Goal: Complete application form: Complete application form

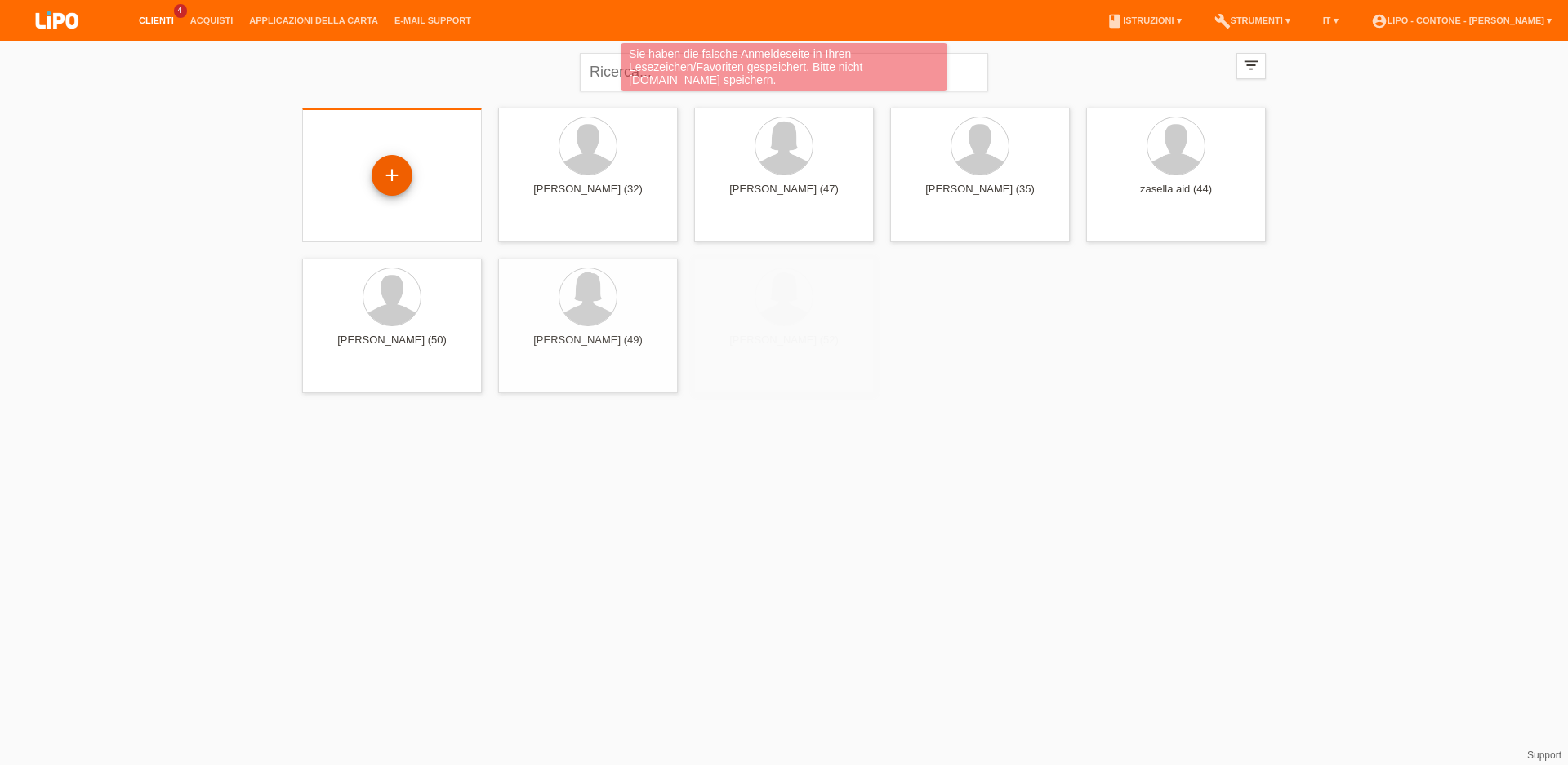
drag, startPoint x: 383, startPoint y: 178, endPoint x: 393, endPoint y: 176, distance: 10.2
click at [393, 176] on div "+" at bounding box center [392, 176] width 41 height 41
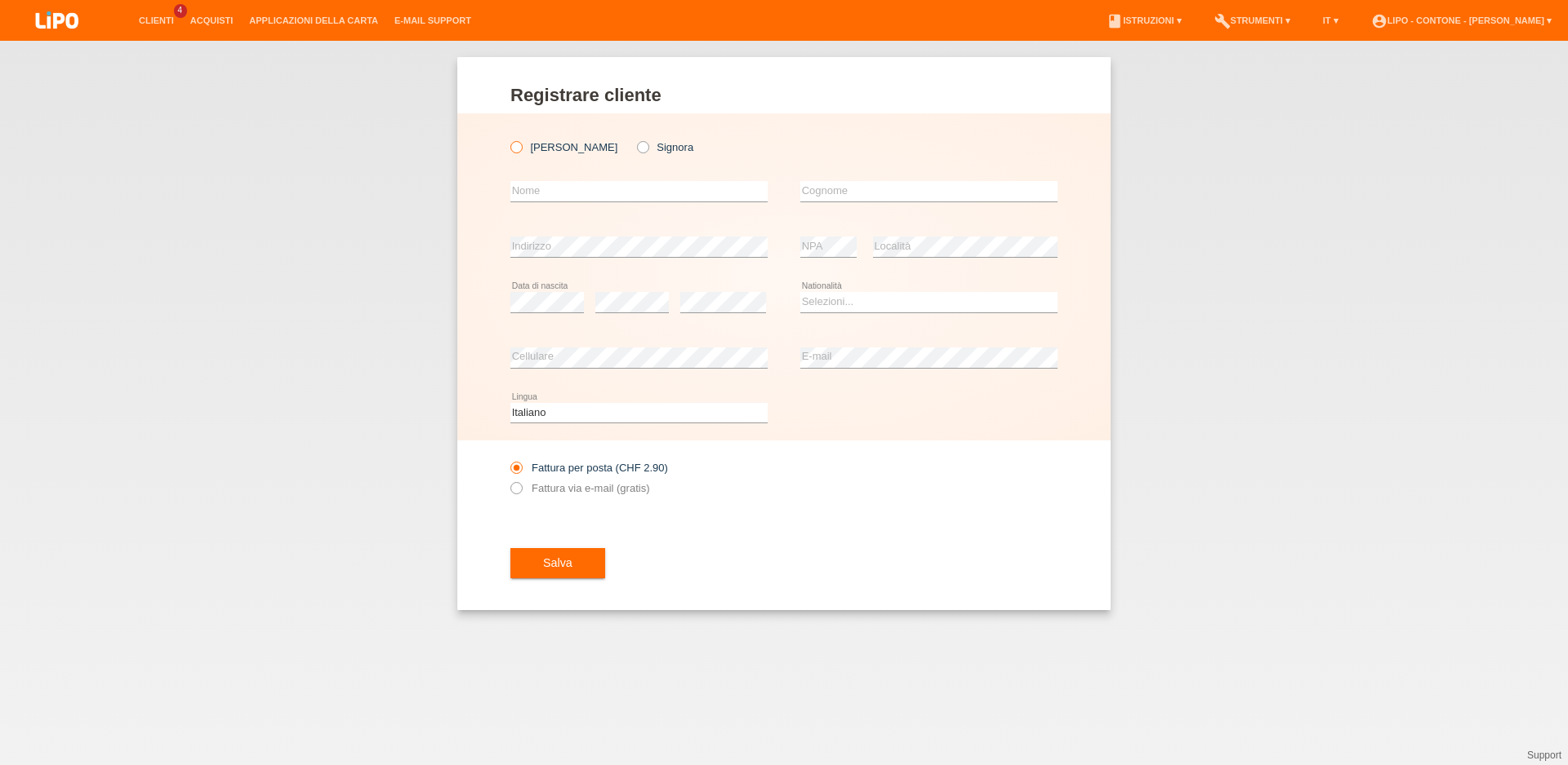
click at [508, 138] on icon at bounding box center [508, 138] width 0 height 0
click at [519, 144] on input "Signor" at bounding box center [515, 146] width 11 height 11
radio input "true"
click at [629, 186] on input "text" at bounding box center [639, 191] width 257 height 21
type input "ELVIR"
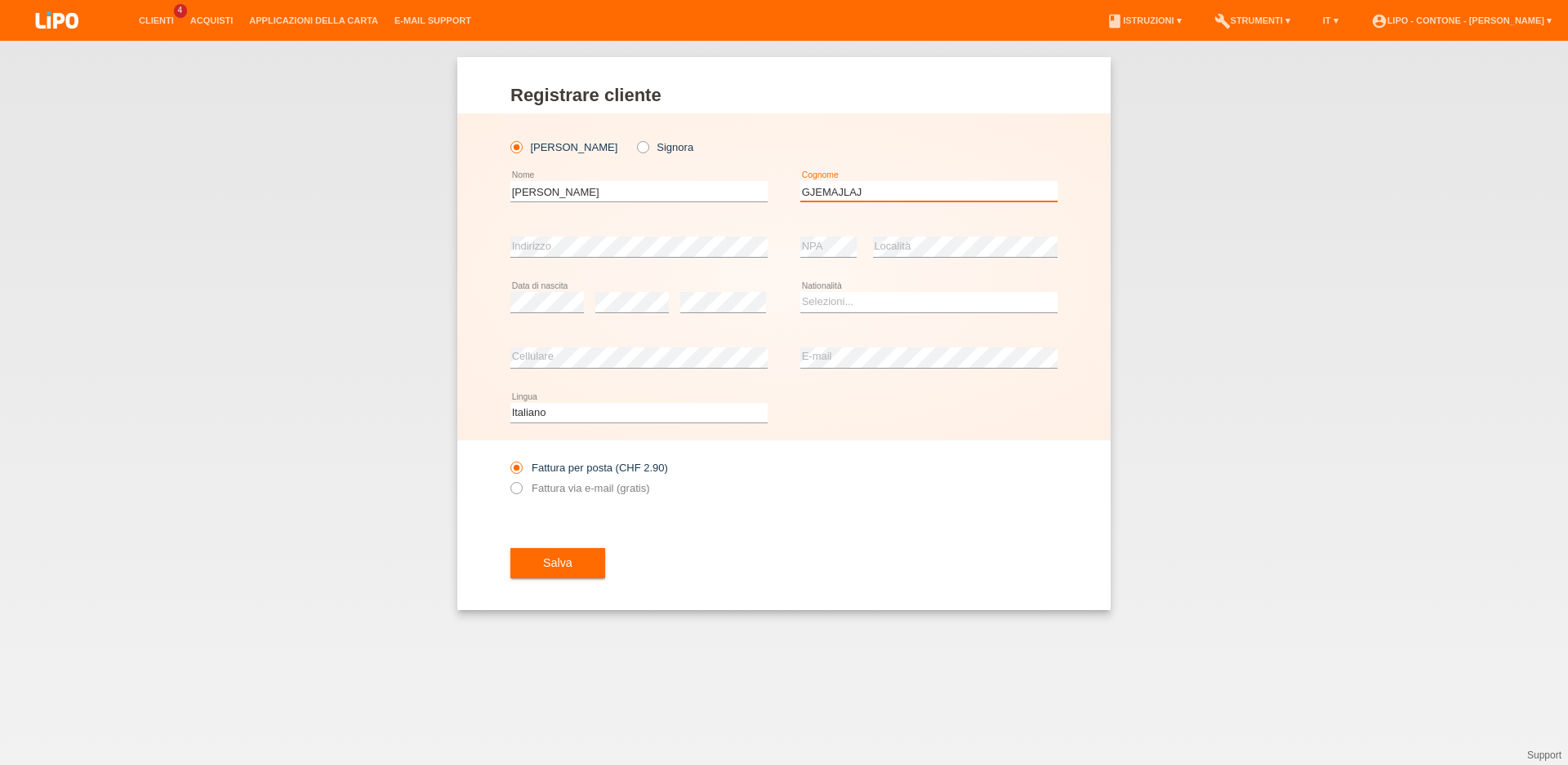
type input "GJEMAJLAJ"
click at [800, 292] on select "Selezioni... Svizzera Austria Germania Liechtenstein ------------ Afghanistan A…" at bounding box center [928, 302] width 257 height 20
select select "CH"
click at [0, 0] on option "Svizzera" at bounding box center [0, 0] width 0 height 0
click at [599, 494] on label "Fattura via e-mail (gratis)" at bounding box center [579, 488] width 138 height 12
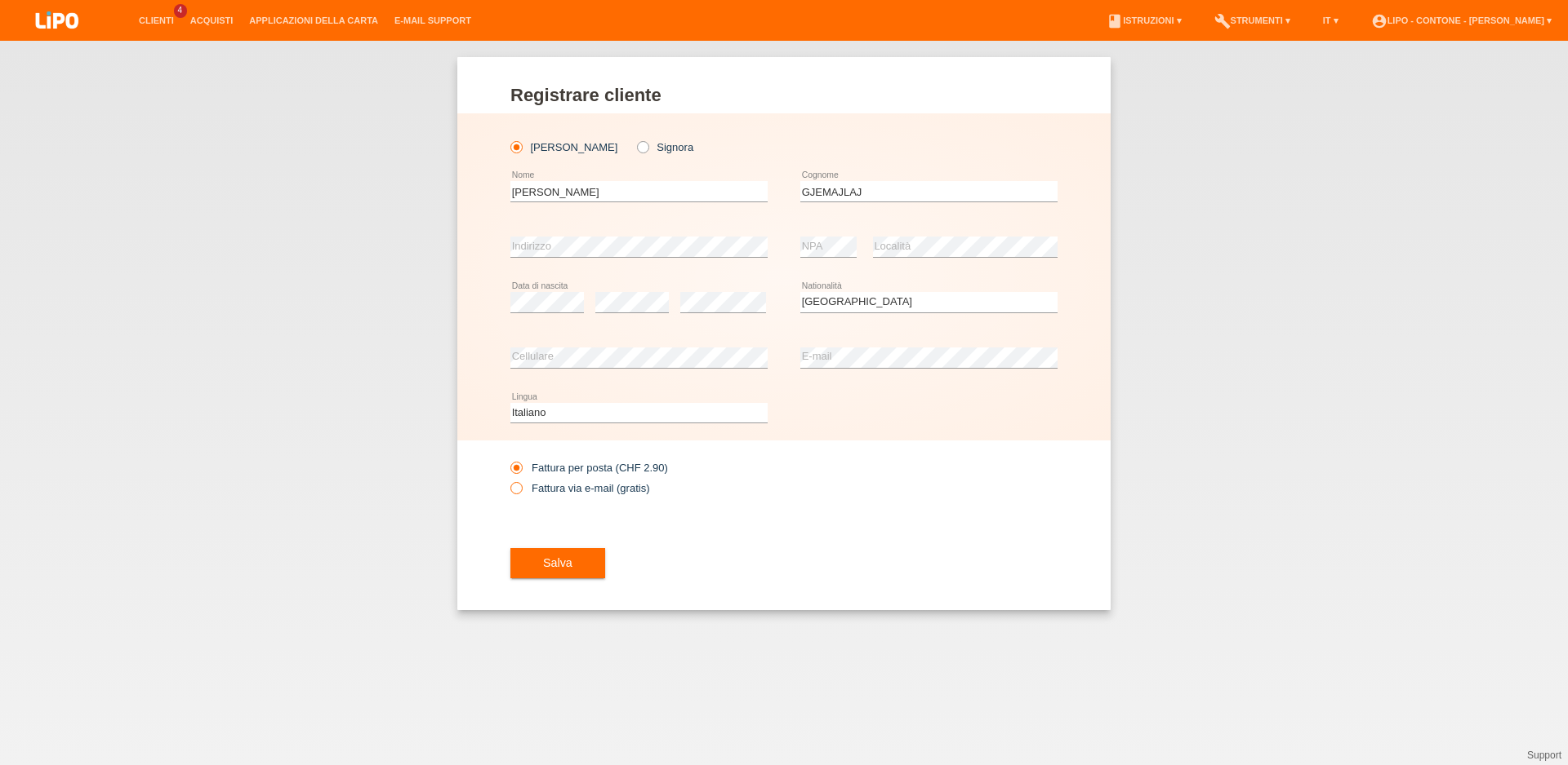
click at [521, 495] on input "Fattura via e-mail (gratis)" at bounding box center [515, 492] width 11 height 21
radio input "true"
click at [549, 568] on span "Salva" at bounding box center [557, 562] width 29 height 13
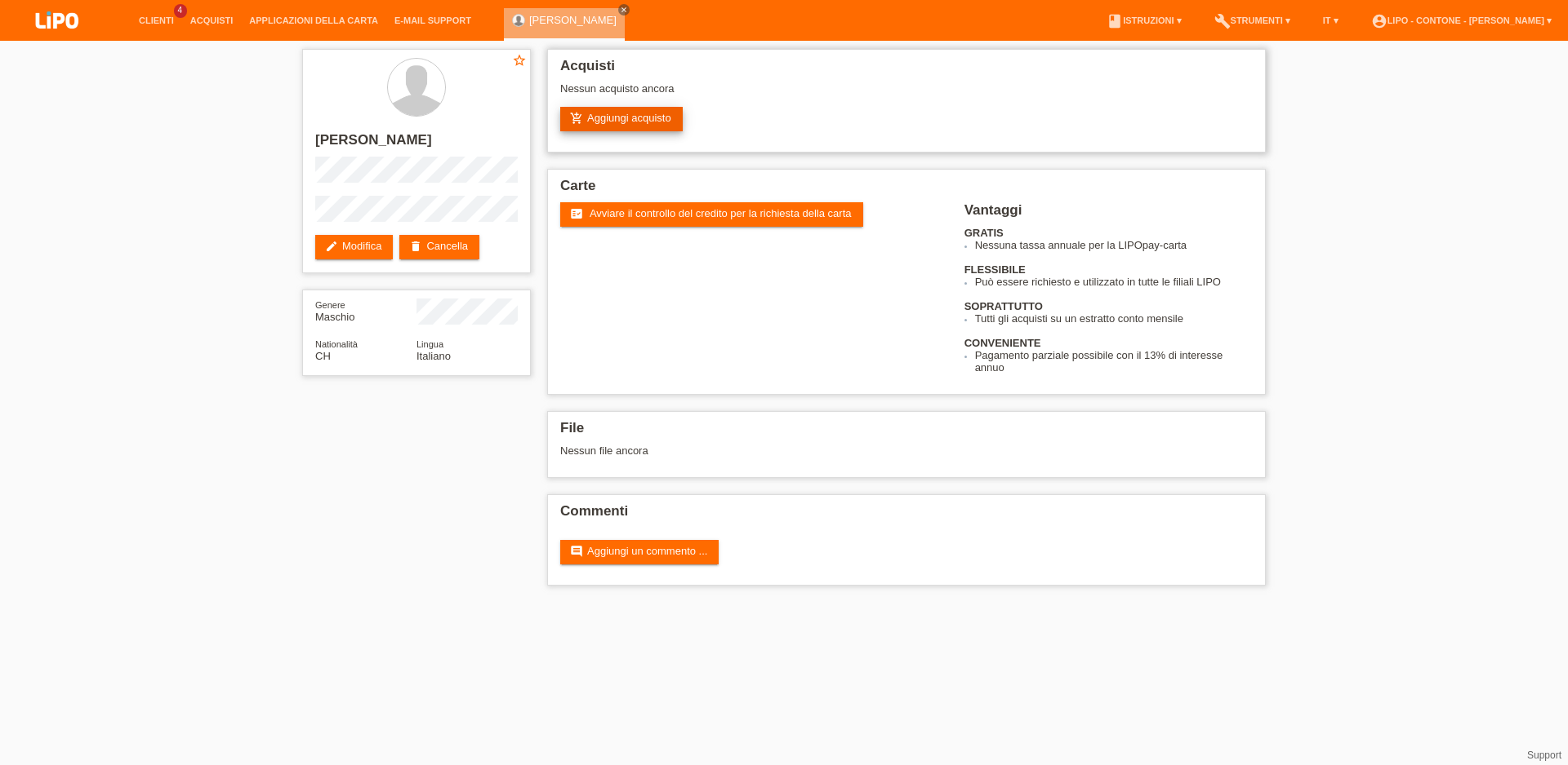
click at [668, 128] on link "add_shopping_cart Aggiungi acquisto" at bounding box center [621, 119] width 123 height 25
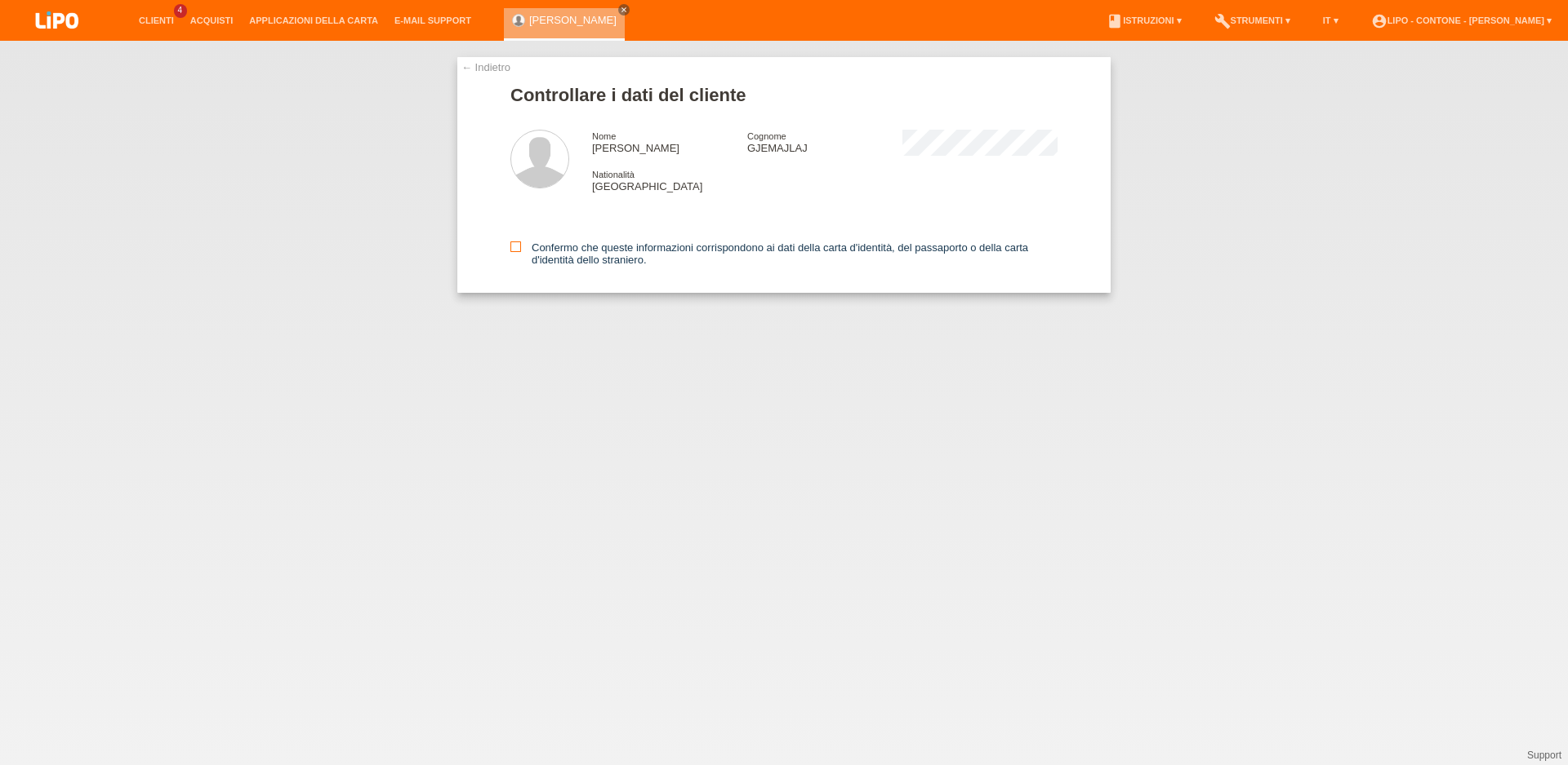
click at [510, 247] on icon at bounding box center [515, 246] width 11 height 11
click at [510, 247] on input "Confermo che queste informazioni corrispondono ai dati della carta d'identità, …" at bounding box center [515, 246] width 11 height 11
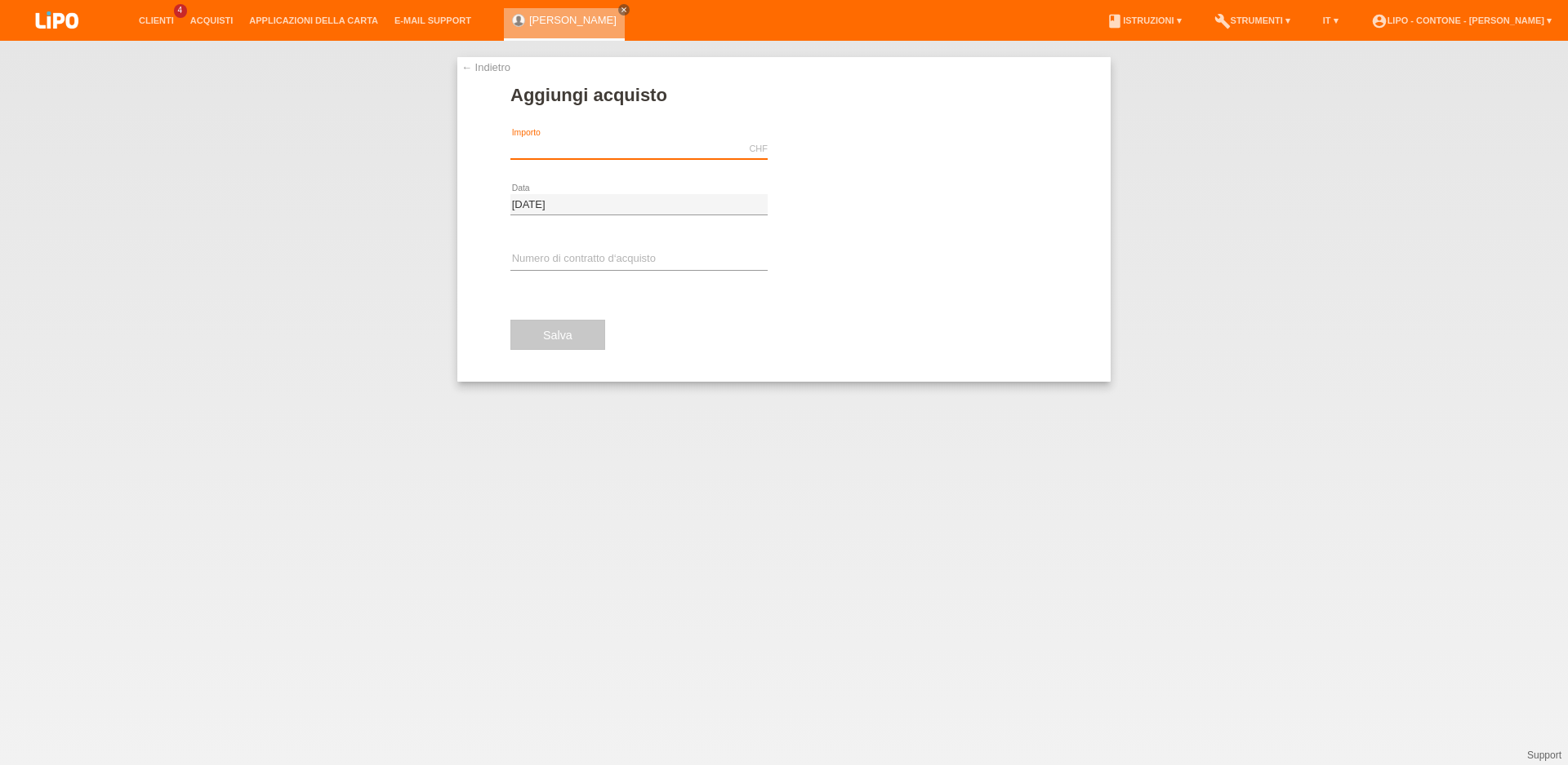
click at [597, 145] on input "text" at bounding box center [639, 148] width 257 height 21
type input "359.20"
click at [827, 152] on span "Eseguire l’autorizzazione" at bounding box center [872, 149] width 119 height 12
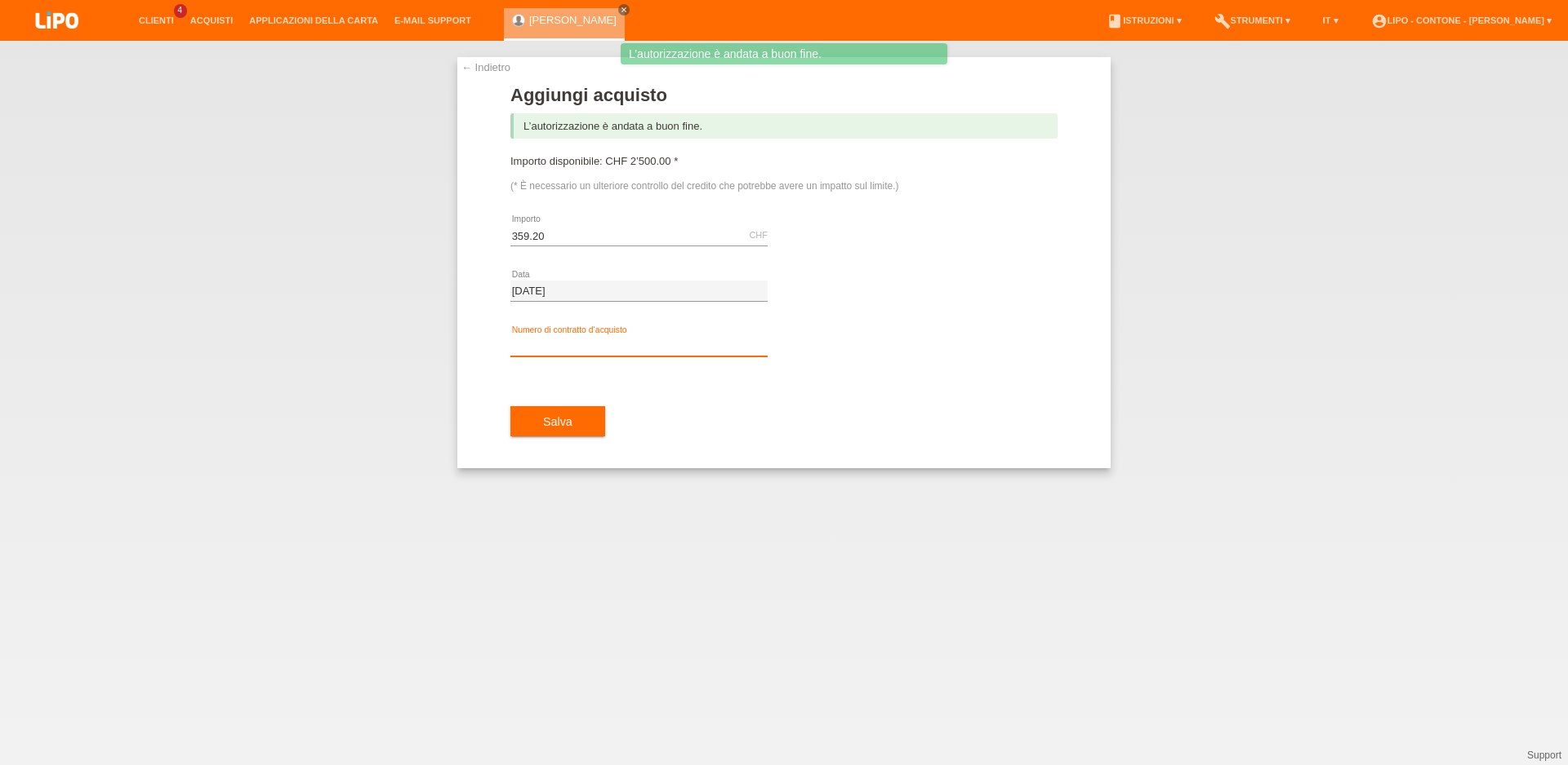
click at [610, 349] on input "text" at bounding box center [639, 346] width 257 height 21
type input "xm0s7b"
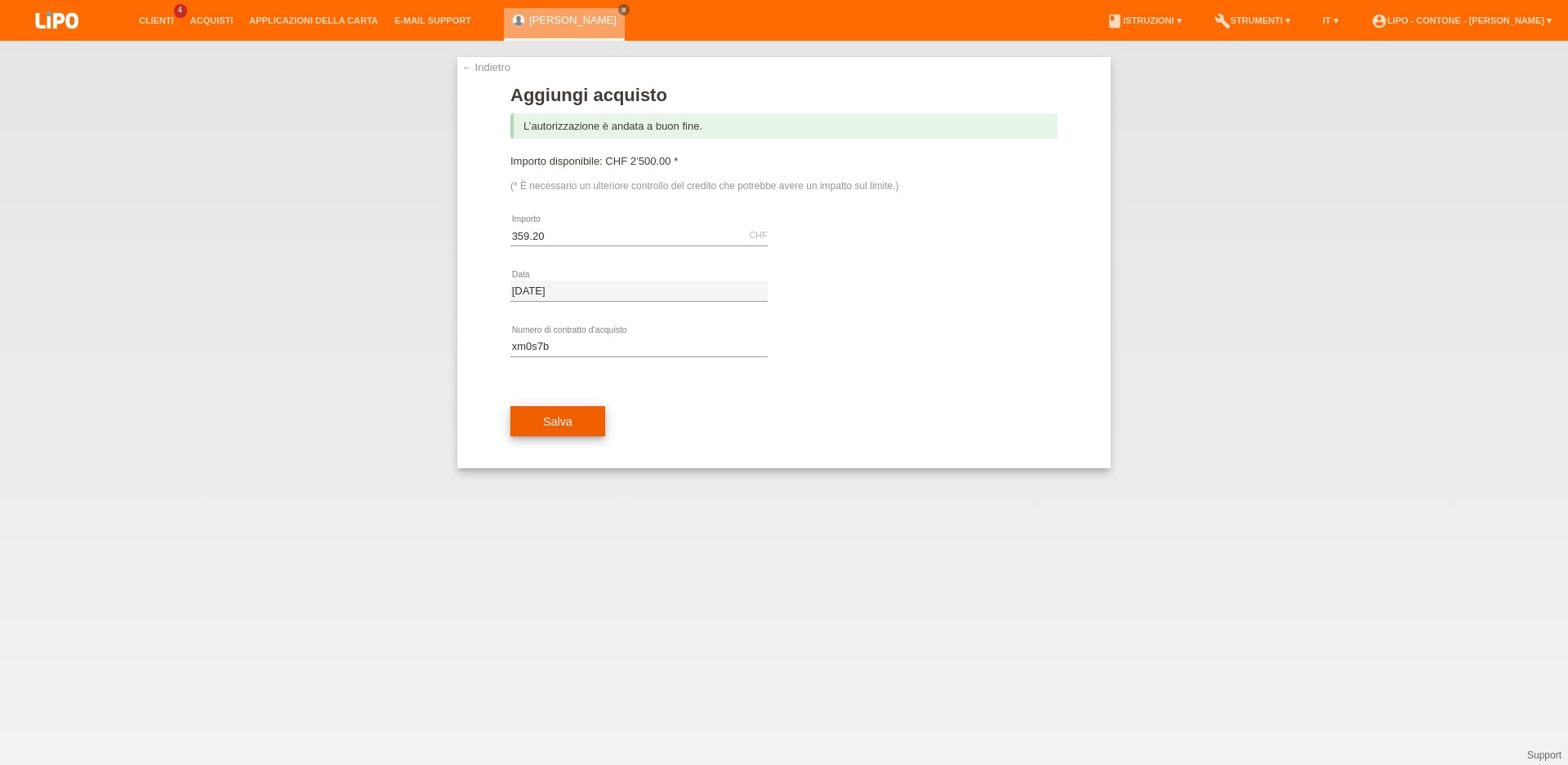
click at [537, 427] on button "Salva" at bounding box center [557, 422] width 95 height 31
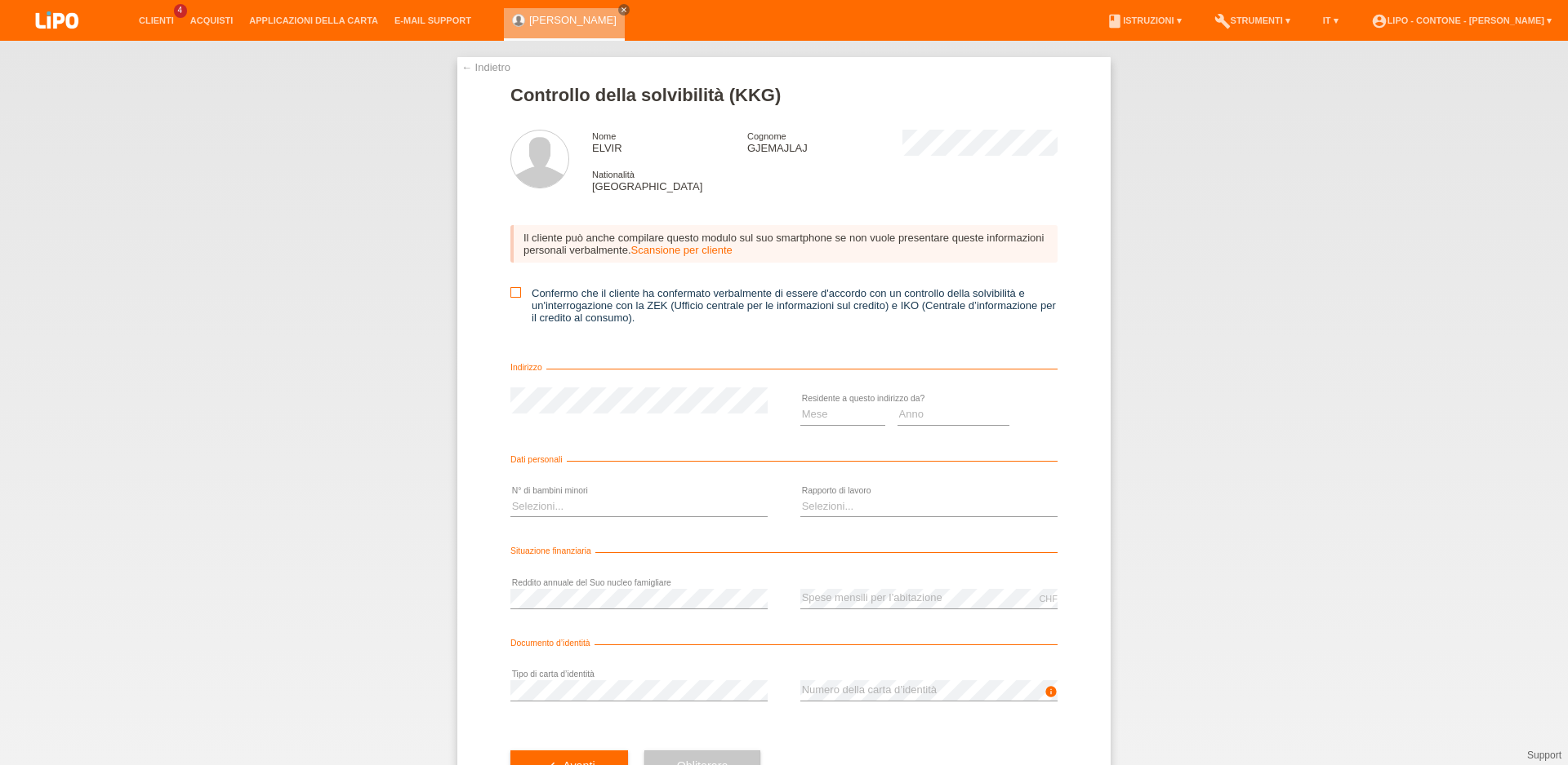
click at [510, 298] on icon at bounding box center [515, 292] width 11 height 11
click at [510, 298] on input "Confermo che il cliente ha confermato verbalmente di essere d'accordo con un co…" at bounding box center [515, 292] width 11 height 11
checkbox input "true"
click at [849, 394] on form "Controllo della solvibilità (KKG) Nome ELVIR Cognome GJEMAJLAJ Nationalità Sviz…" at bounding box center [783, 449] width 547 height 729
click at [800, 405] on select "Mese 01 02 03 04 05 06 07 08 09 10" at bounding box center [842, 415] width 85 height 20
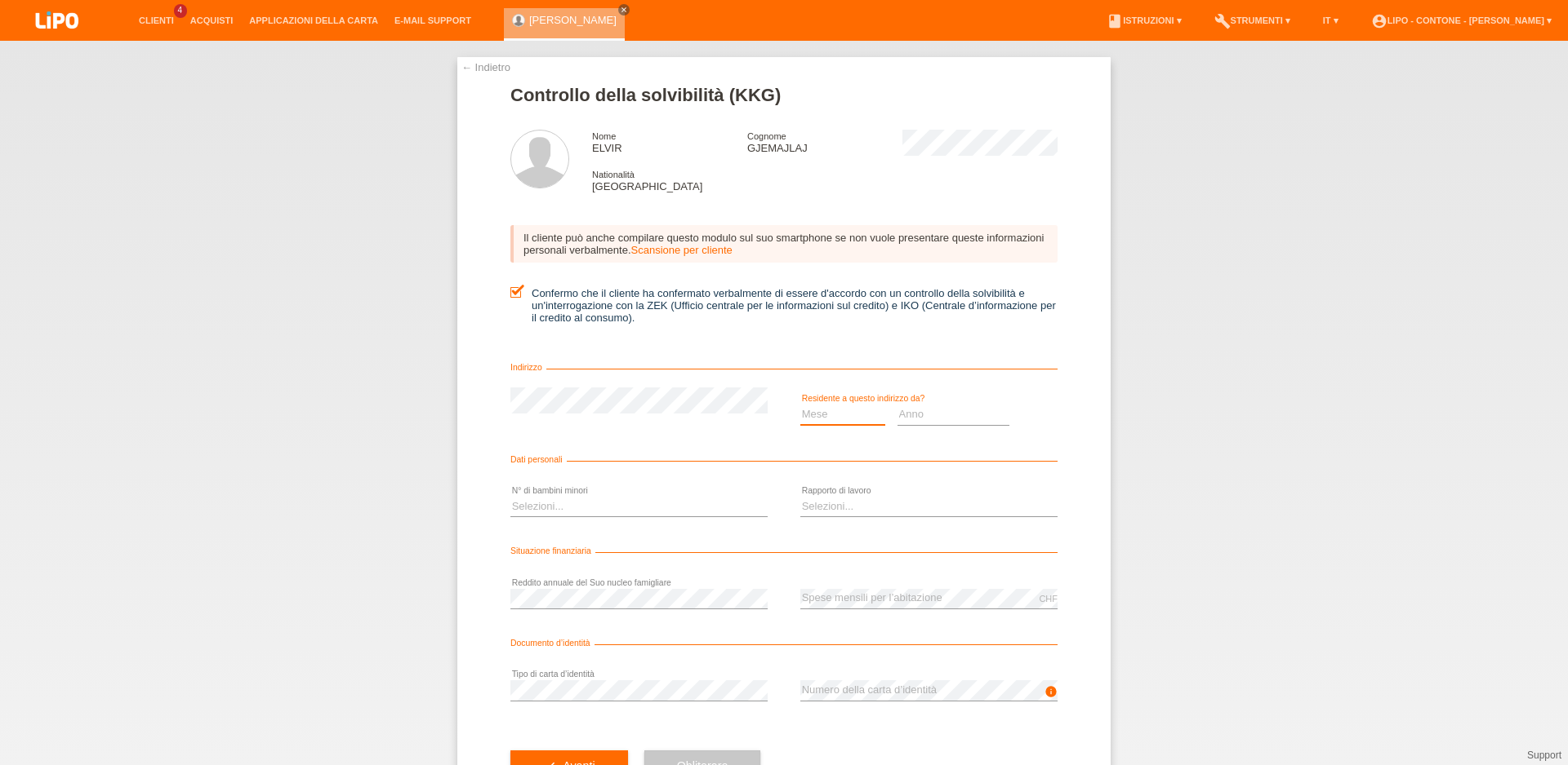
select select "02"
click at [0, 0] on option "02" at bounding box center [0, 0] width 0 height 0
click at [897, 405] on select "Anno 2025 2024 2023 2022 2021 2020 2019 2018 2017 2016 2015 2014 2013 2012 2011…" at bounding box center [953, 415] width 113 height 20
select select "2003"
click at [0, 0] on option "2003" at bounding box center [0, 0] width 0 height 0
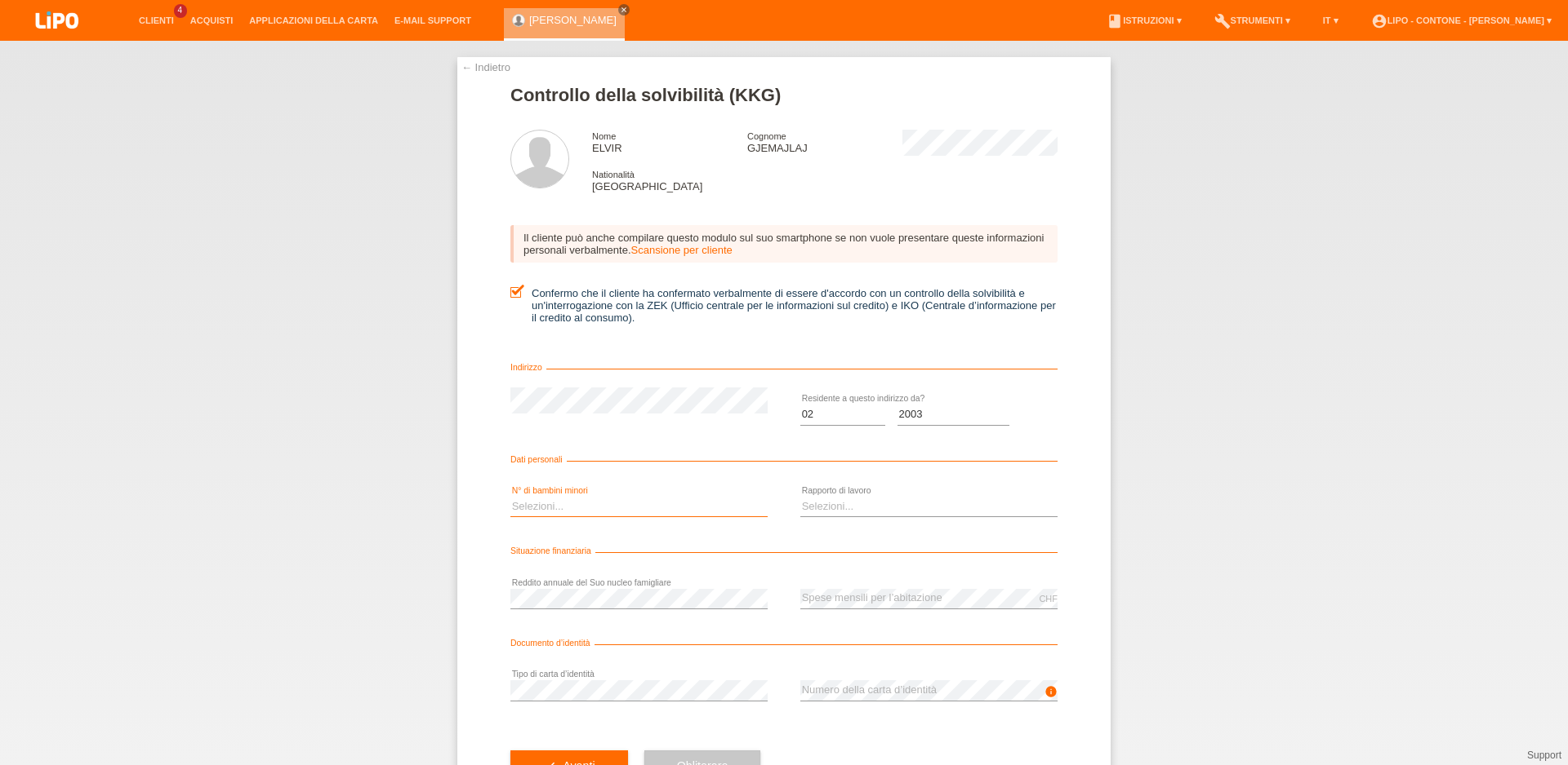
click at [510, 497] on select "Selezioni... 0 1 2 3 4 5 6 7 8 9" at bounding box center [639, 507] width 257 height 20
select select "0"
click at [0, 0] on option "0" at bounding box center [0, 0] width 0 height 0
click at [800, 497] on select "Selezioni... A tempo indeterminato A tempo determinato Apprendista/studente Pen…" at bounding box center [928, 507] width 257 height 20
select select "UNLIMITED"
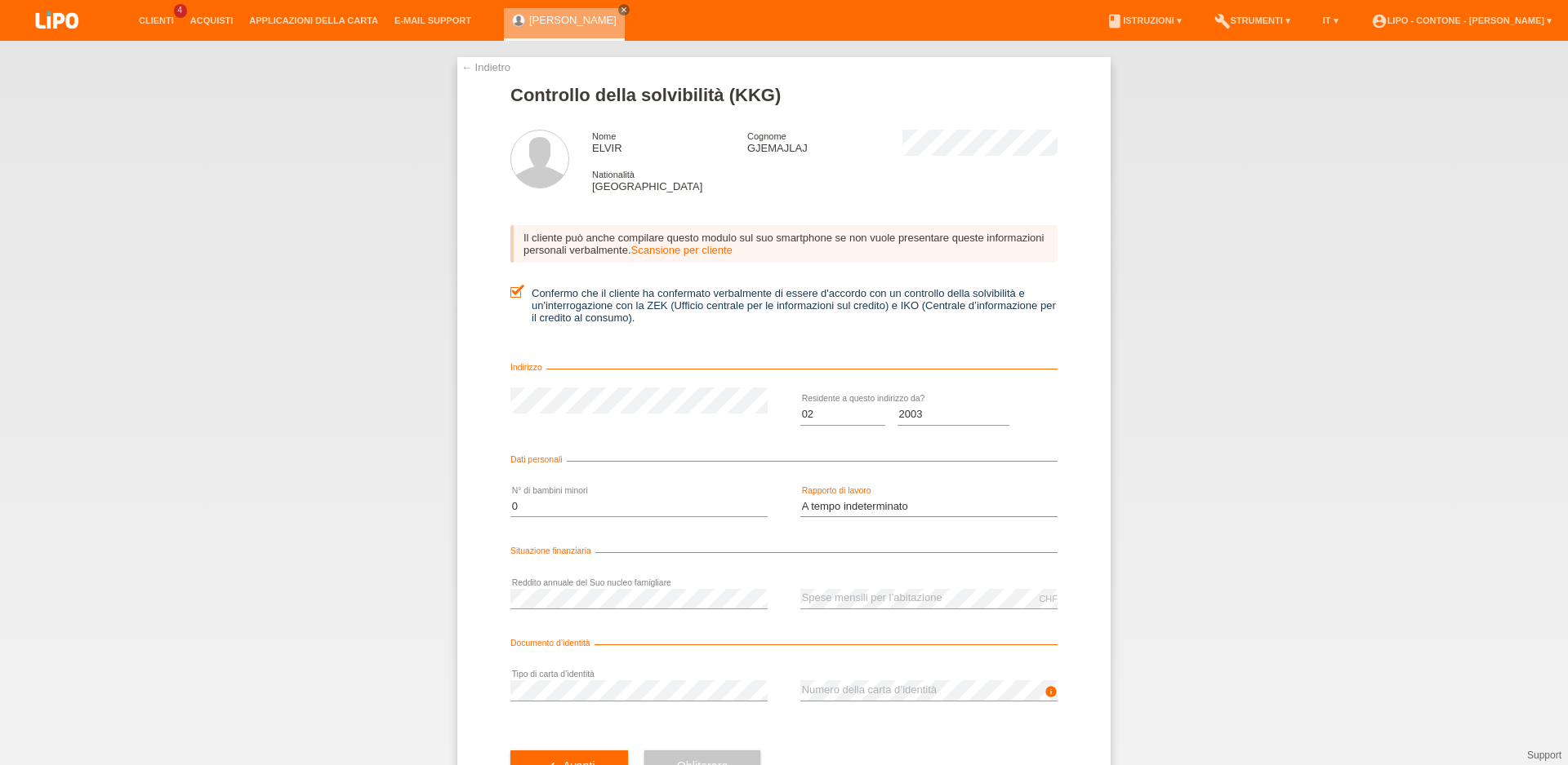
click at [0, 0] on option "A tempo indeterminato" at bounding box center [0, 0] width 0 height 0
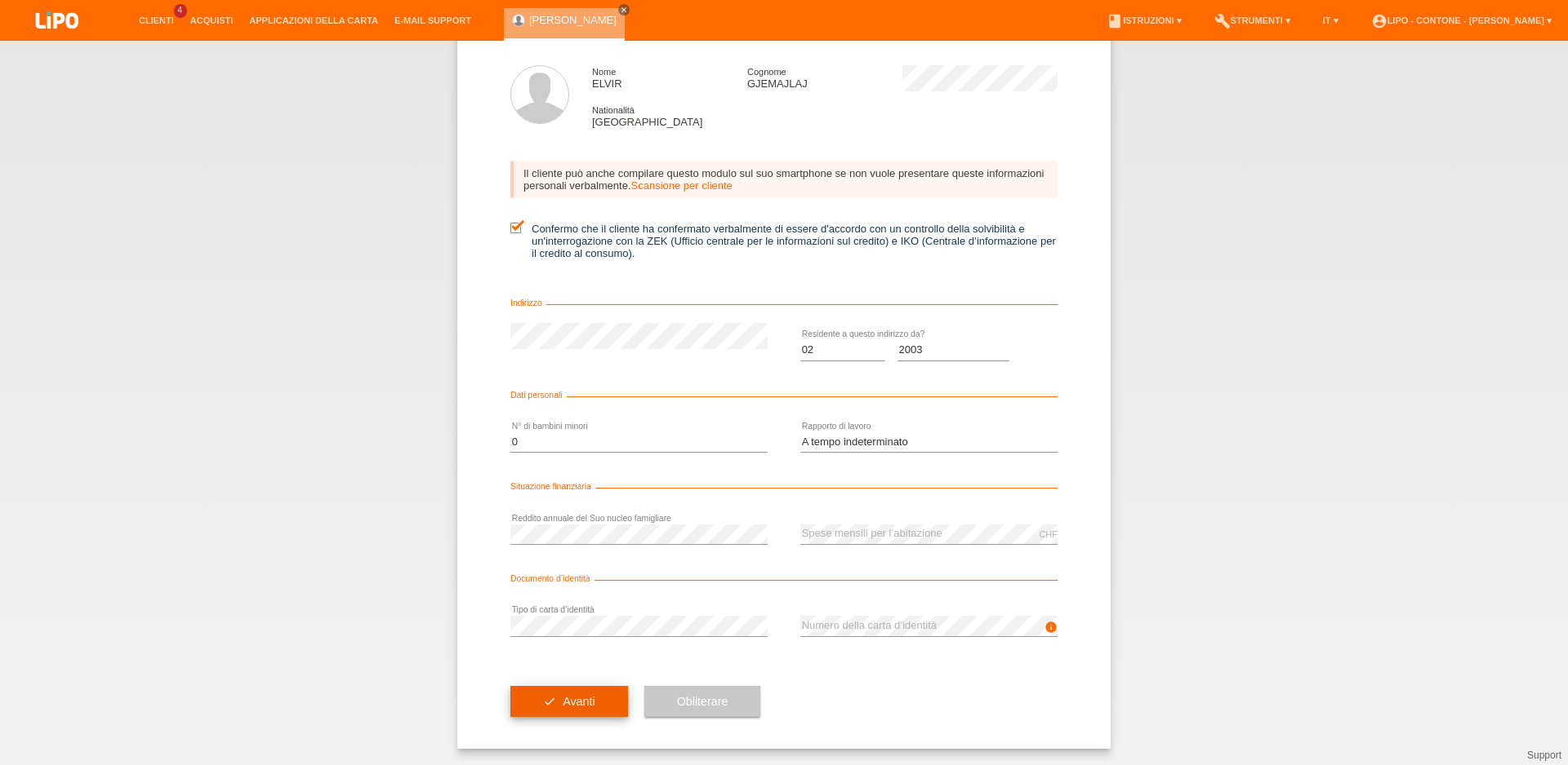
click at [578, 697] on span "Avanti" at bounding box center [578, 701] width 31 height 13
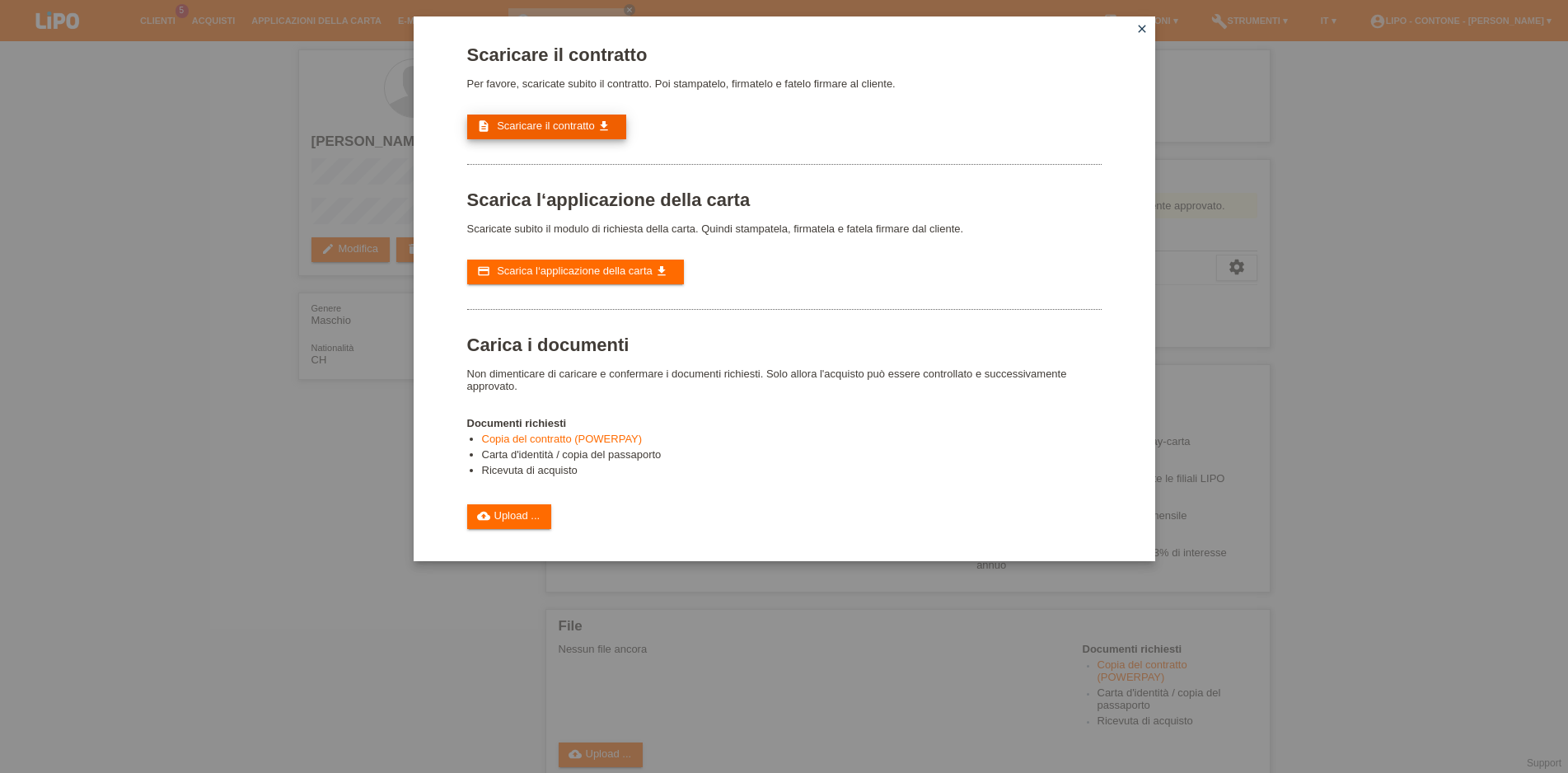
click at [567, 132] on span "Scaricare il contratto" at bounding box center [546, 126] width 98 height 12
click at [619, 270] on div "Scaricare il contratto Per favore, scaricate subito il contratto. Poi stampatel…" at bounding box center [784, 286] width 635 height 485
click at [619, 275] on link "credit_card Scarica l‘applicazione della carta get_app" at bounding box center [576, 272] width 218 height 25
click at [507, 529] on link "cloud_upload Upload ..." at bounding box center [510, 516] width 85 height 25
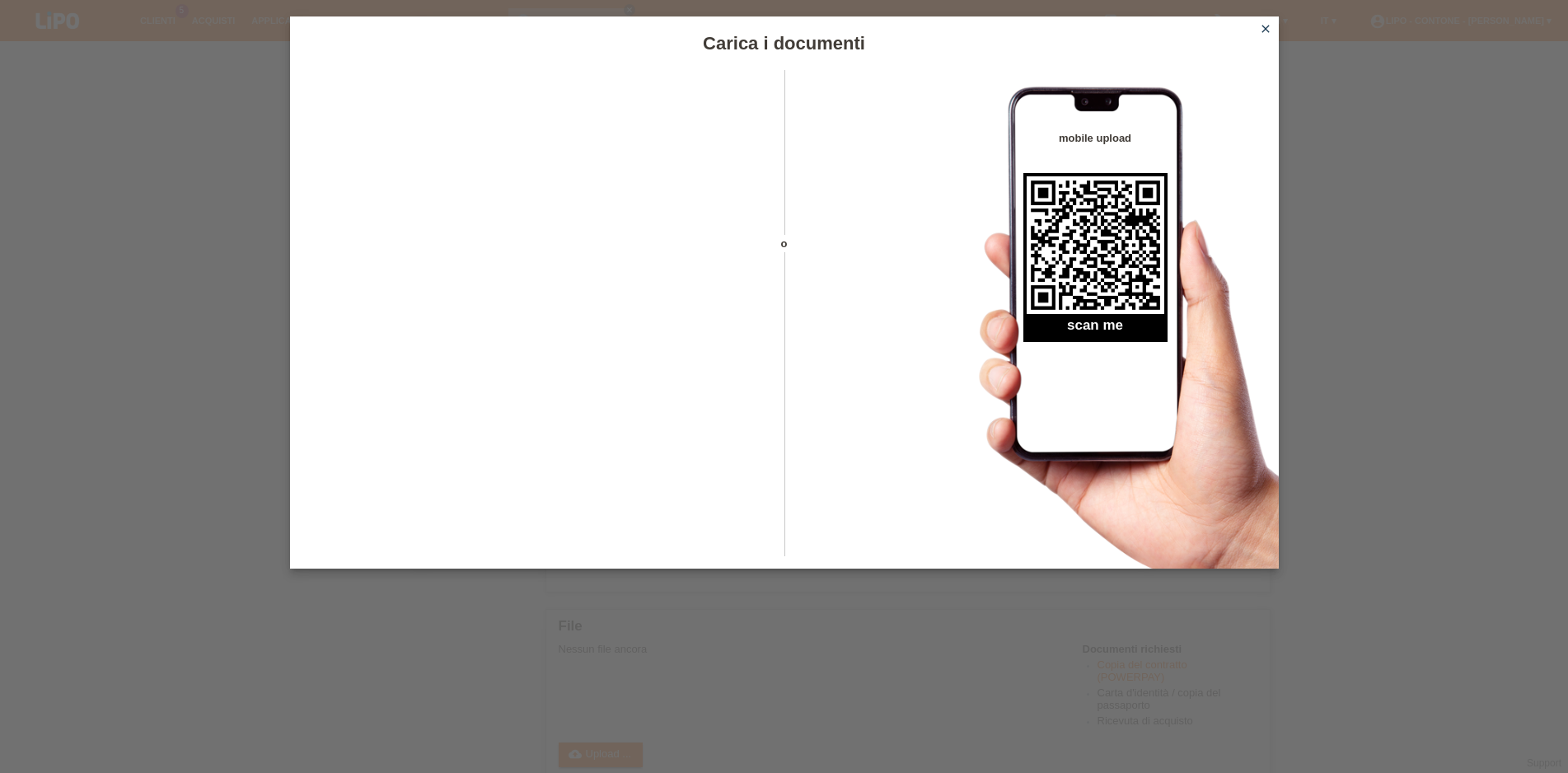
click at [1264, 32] on icon "close" at bounding box center [1265, 28] width 13 height 13
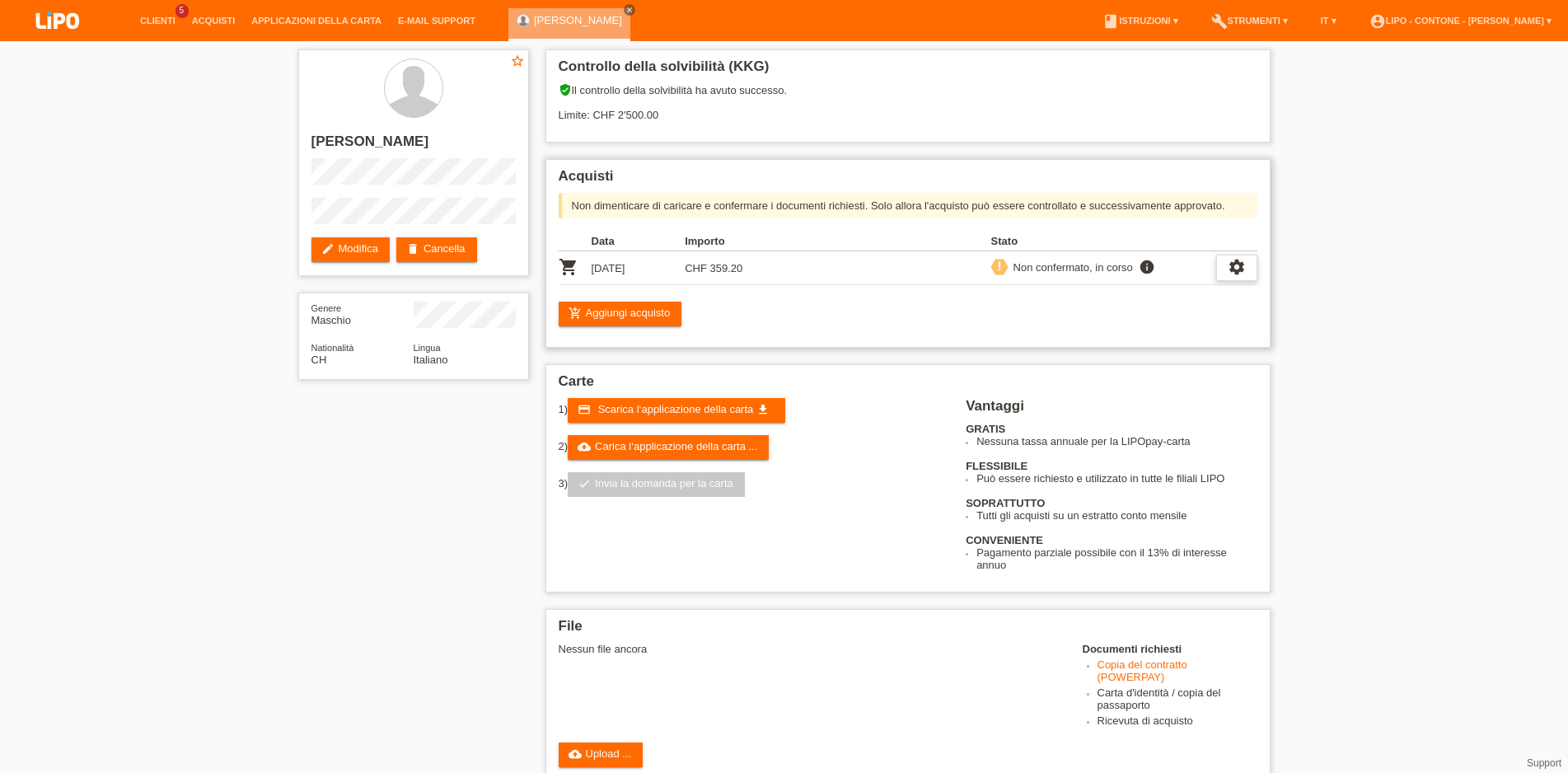
click at [1230, 276] on icon "settings" at bounding box center [1237, 267] width 18 height 18
click at [1134, 372] on span "Il cliente si è ritirato dall'acquisto..." at bounding box center [1165, 373] width 167 height 20
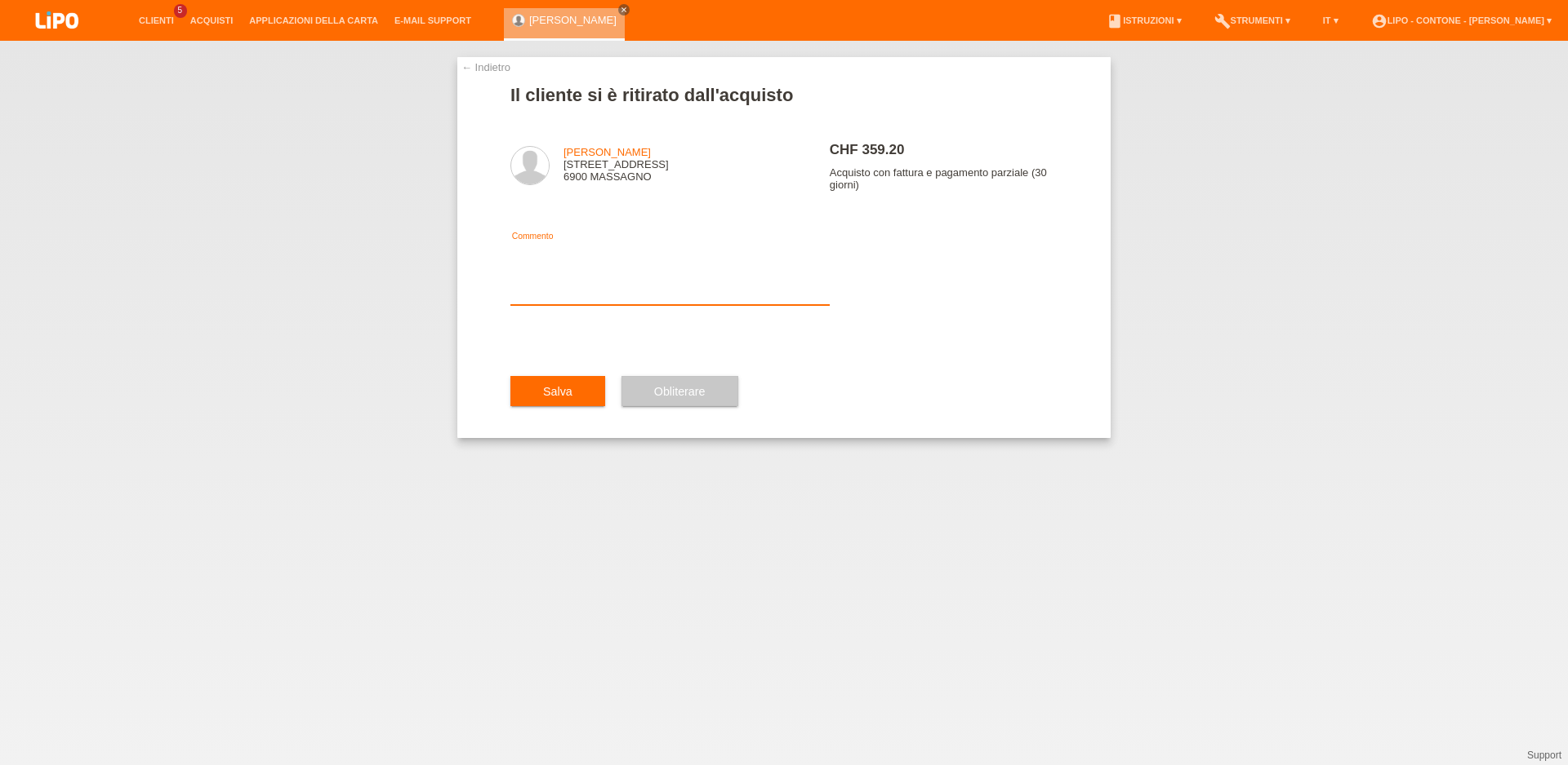
click at [564, 305] on textarea at bounding box center [669, 274] width 319 height 63
type textarea "cambiato articolo"
click at [528, 407] on button "Salva" at bounding box center [557, 392] width 95 height 31
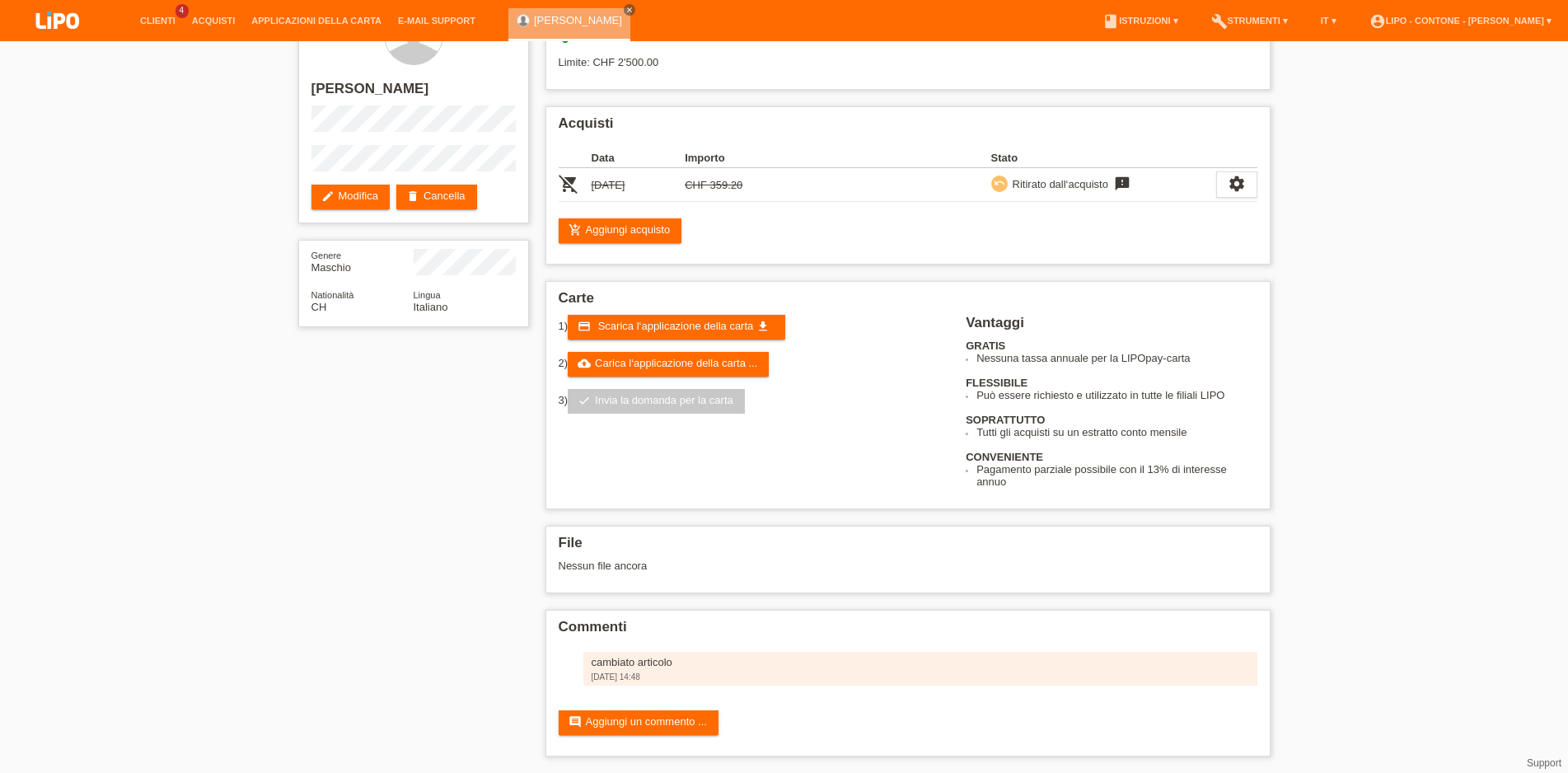
scroll to position [74, 0]
click at [669, 218] on link "add_shopping_cart Aggiungi acquisto" at bounding box center [620, 230] width 124 height 25
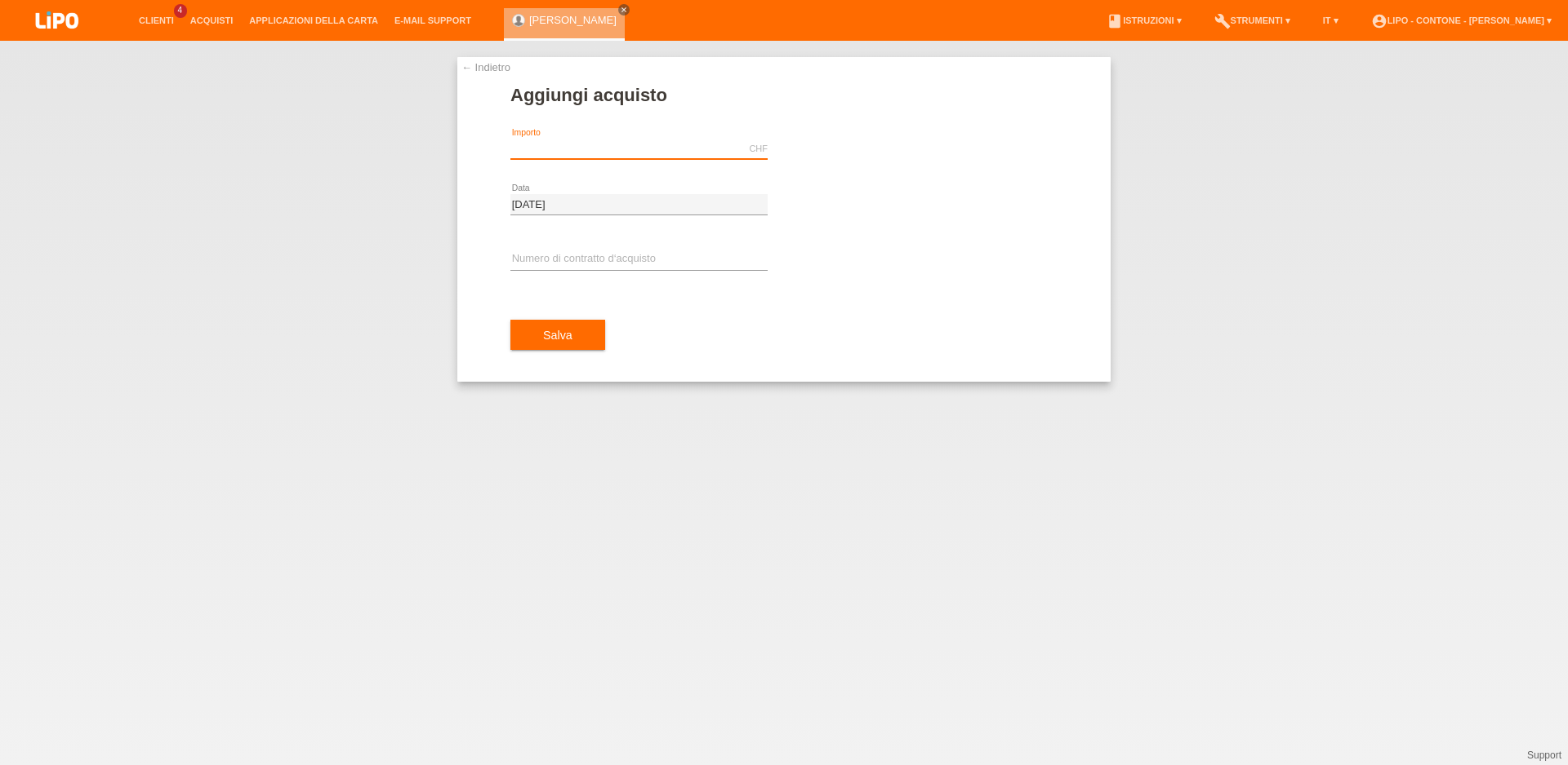
click at [553, 141] on input "text" at bounding box center [639, 148] width 257 height 21
type input "399.20"
click at [607, 262] on input "text" at bounding box center [639, 260] width 257 height 21
click at [576, 340] on button "Salva" at bounding box center [557, 335] width 95 height 31
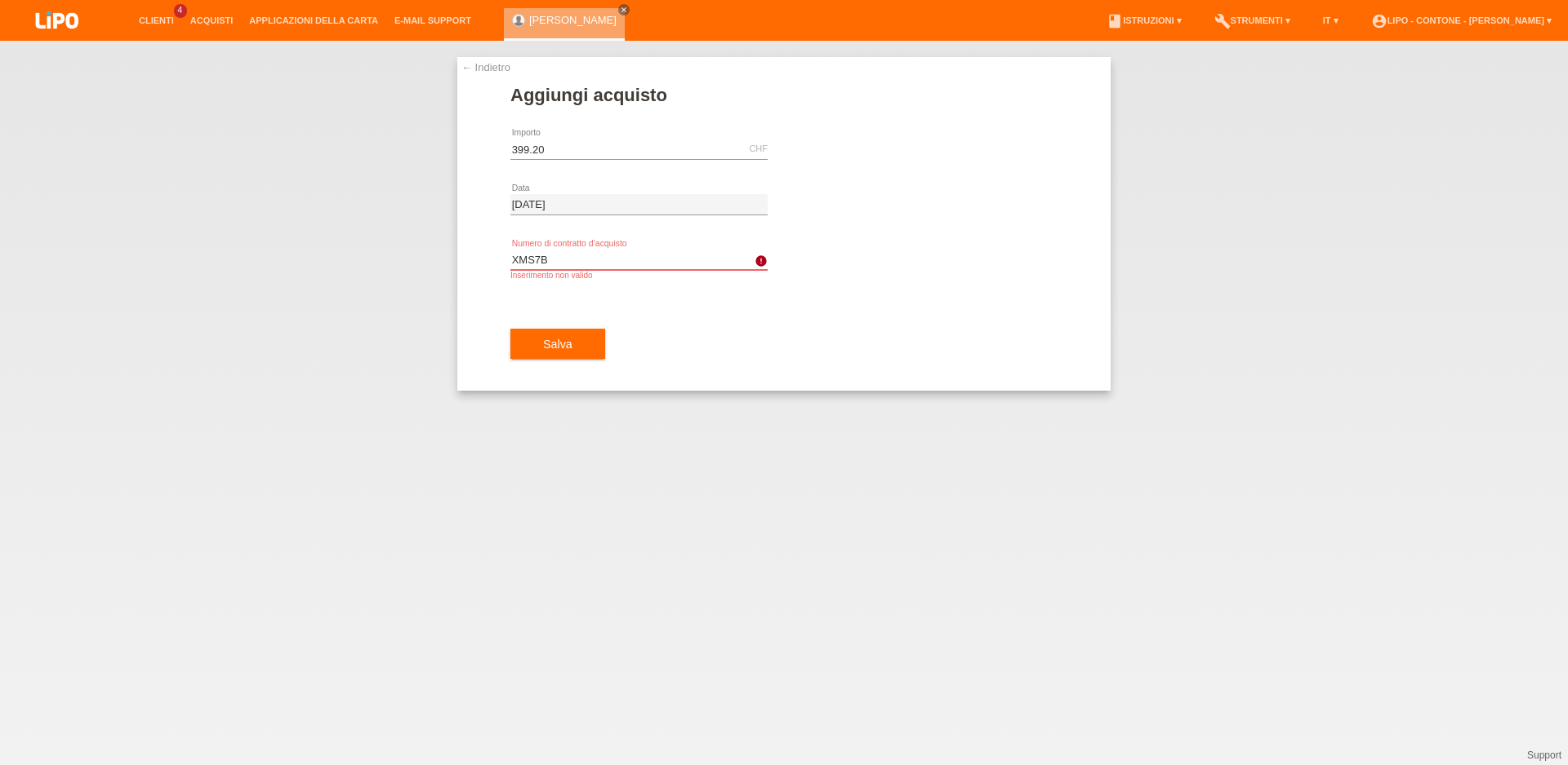
drag, startPoint x: 573, startPoint y: 255, endPoint x: 506, endPoint y: 270, distance: 68.7
click at [510, 270] on input "XMS7B" at bounding box center [639, 260] width 257 height 21
type input "XM0S7B"
click at [586, 342] on button "Salva" at bounding box center [557, 344] width 95 height 31
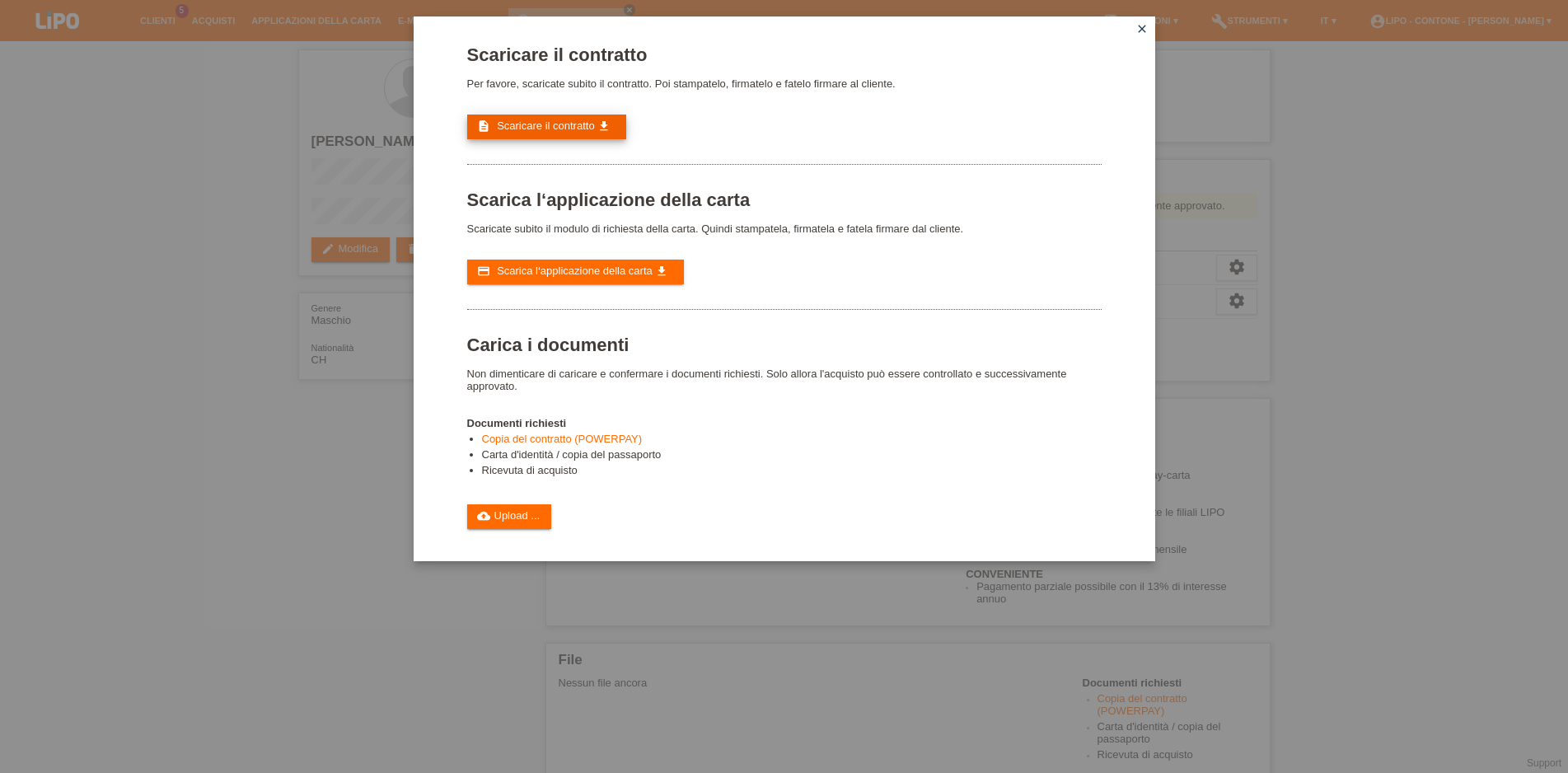
click at [575, 122] on link "description Scaricare il contratto get_app" at bounding box center [547, 127] width 159 height 25
click at [522, 529] on link "cloud_upload Upload ..." at bounding box center [510, 516] width 85 height 25
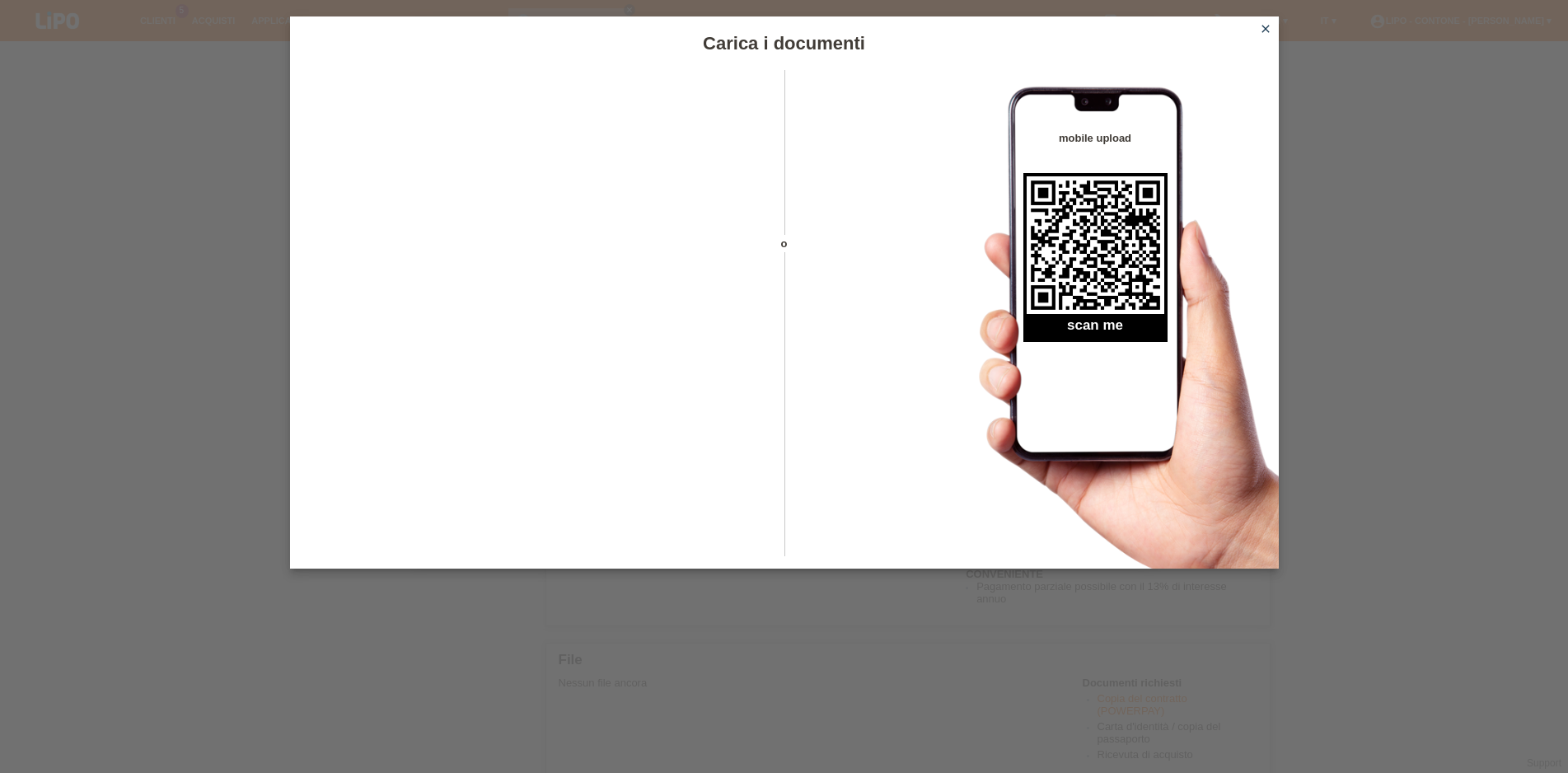
click at [1269, 32] on icon "close" at bounding box center [1265, 28] width 13 height 13
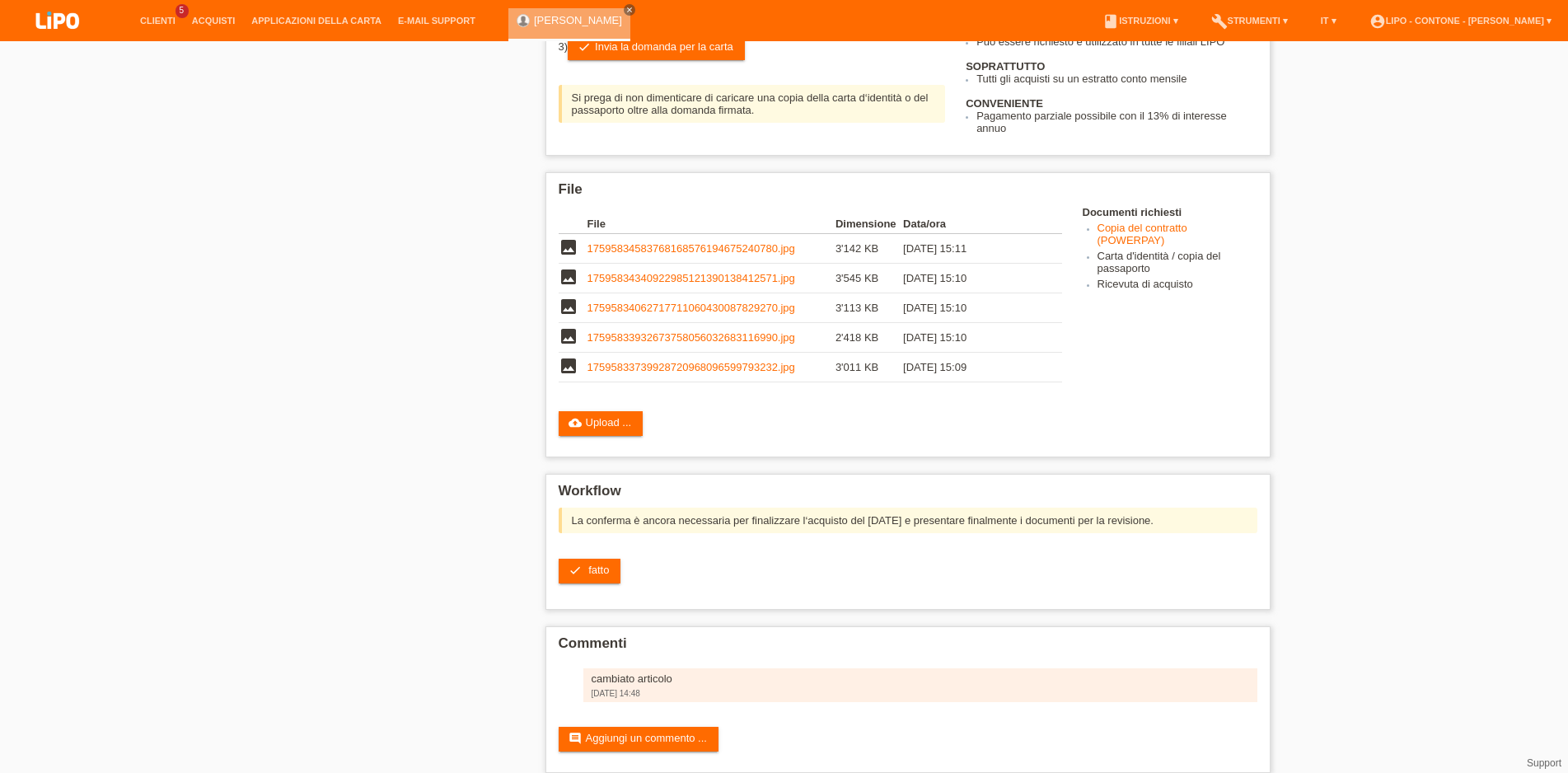
scroll to position [485, 0]
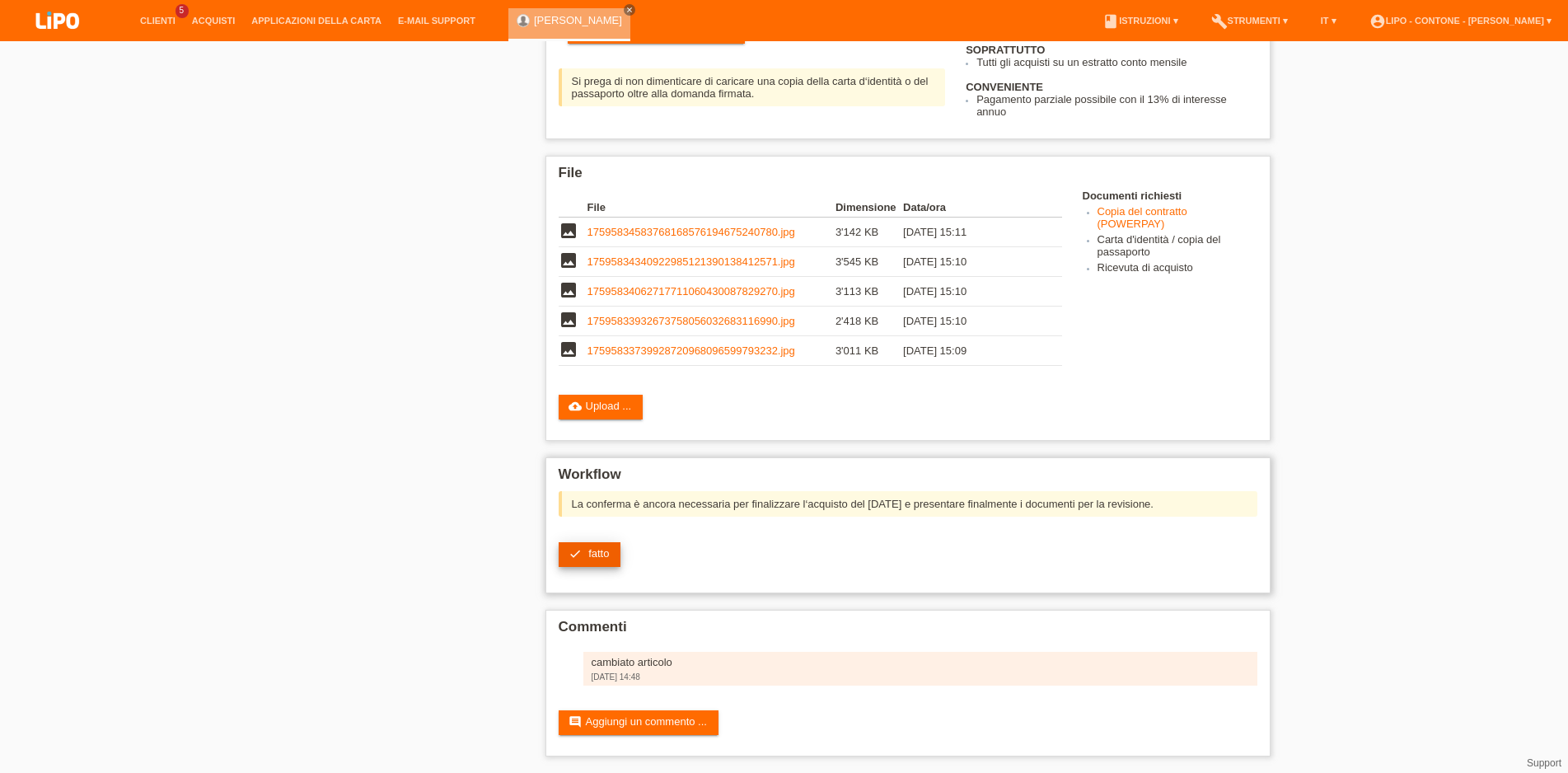
click at [613, 550] on link "check fatto" at bounding box center [589, 554] width 62 height 25
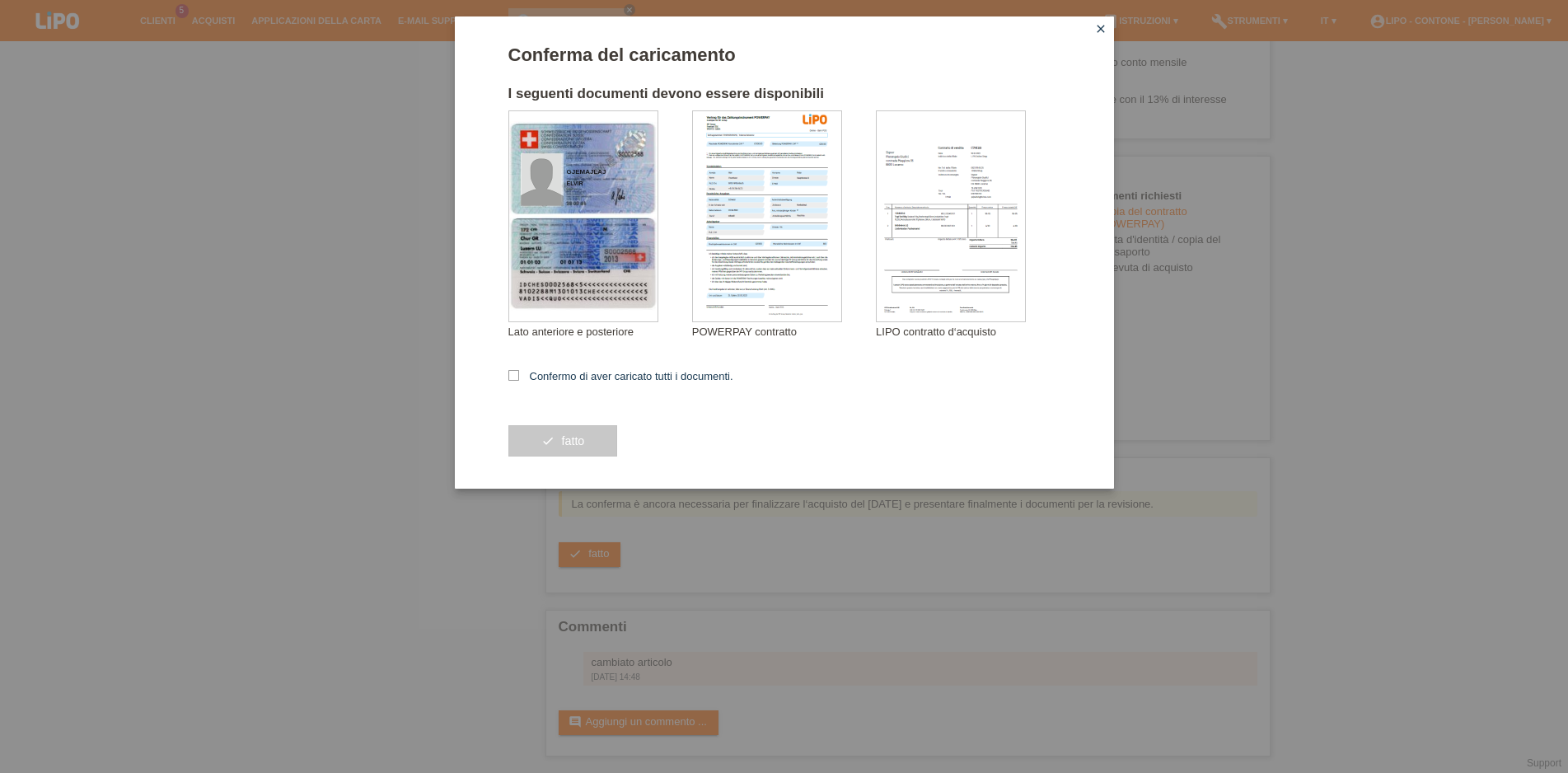
click at [503, 364] on div "Conferma del caricamento I seguenti documenti devono essere disponibili GJEMAJL…" at bounding box center [784, 253] width 660 height 473
click at [508, 374] on icon at bounding box center [513, 376] width 11 height 11
click at [508, 374] on input "Confermo di aver caricato tutti i documenti." at bounding box center [513, 376] width 11 height 11
checkbox input "true"
click at [562, 441] on button "check fatto" at bounding box center [563, 441] width 110 height 32
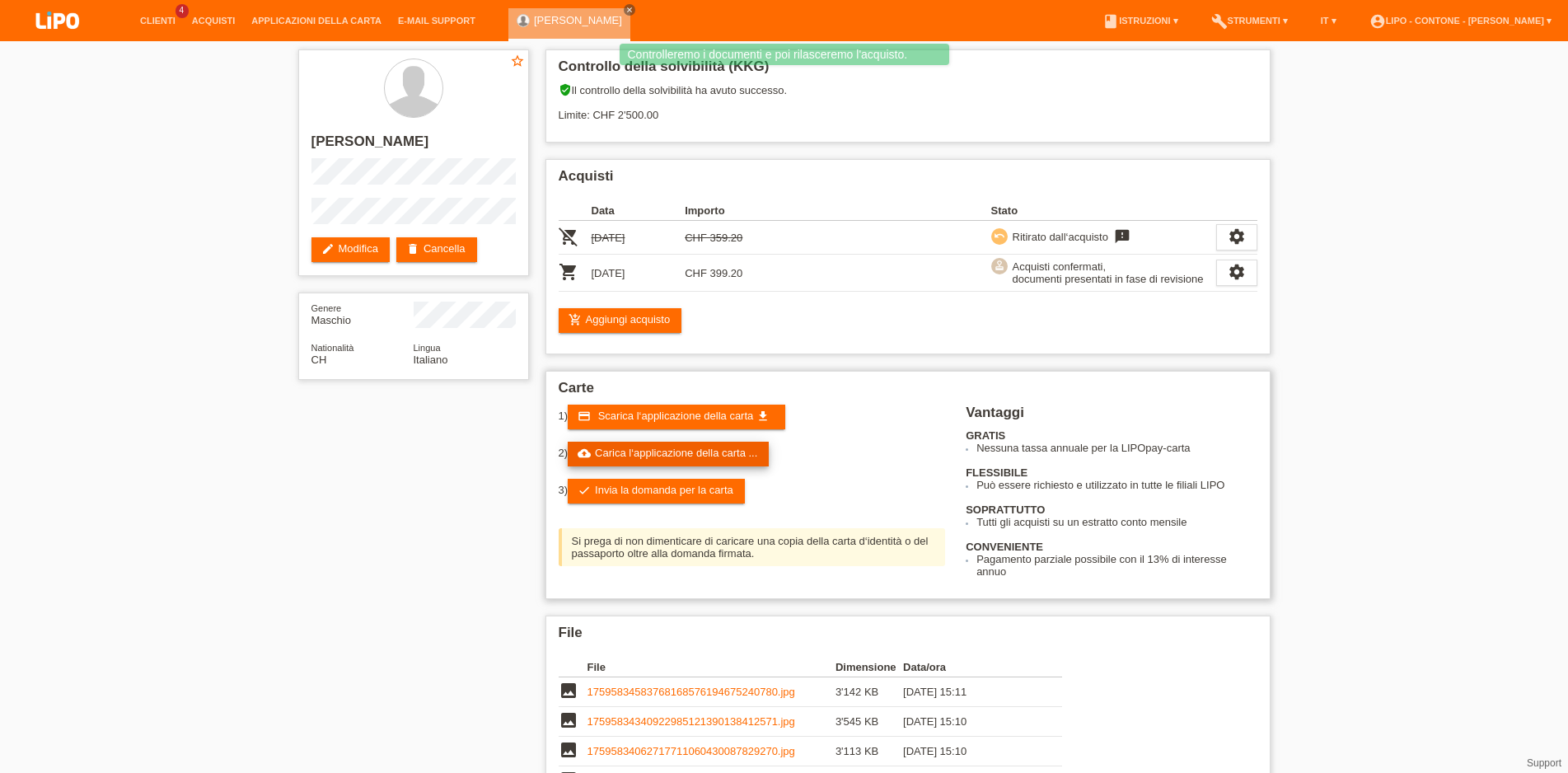
click at [710, 458] on link "cloud_upload Carica l‘applicazione della carta ..." at bounding box center [668, 454] width 201 height 25
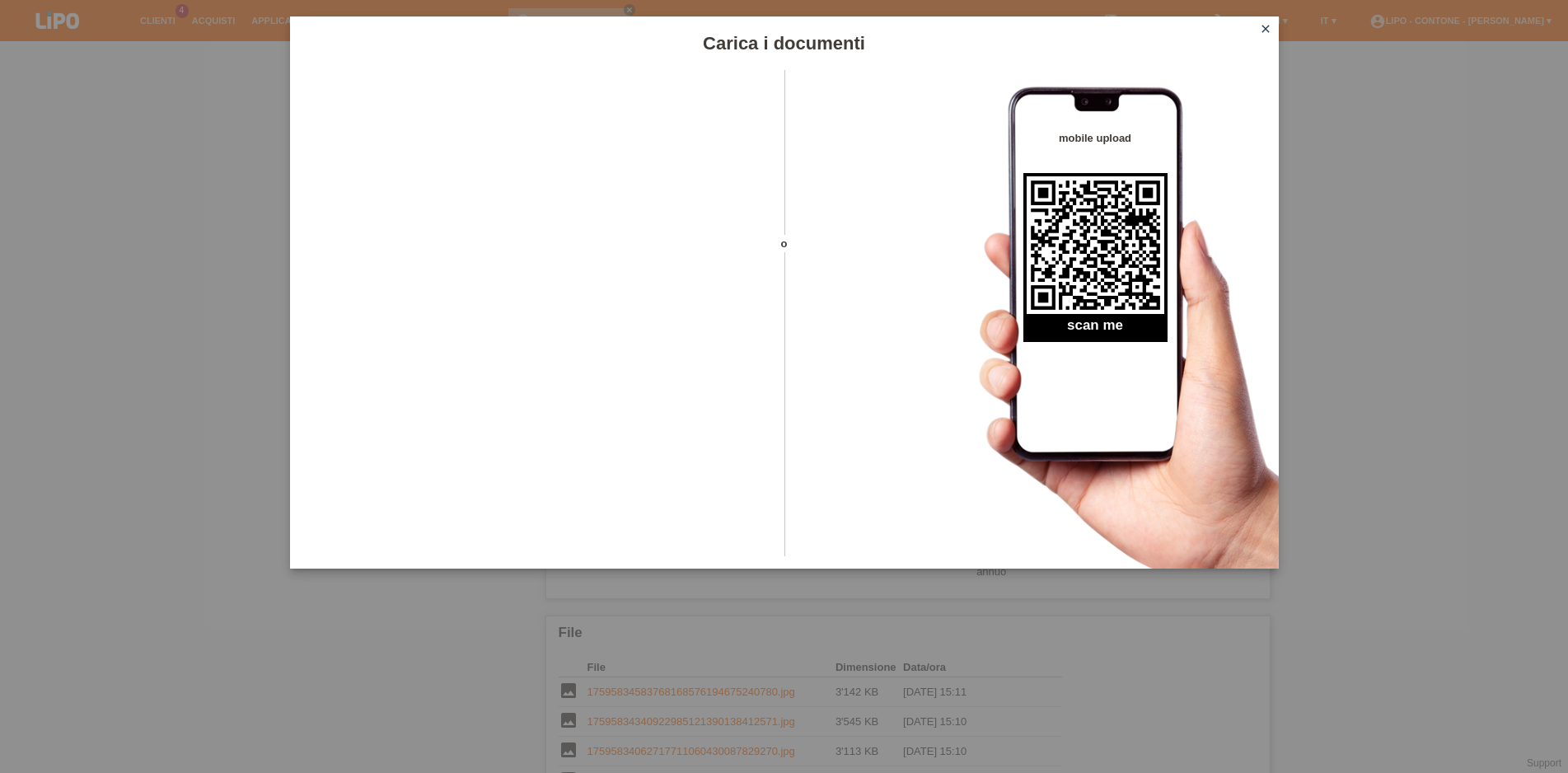
click at [1258, 24] on link "close" at bounding box center [1266, 30] width 22 height 19
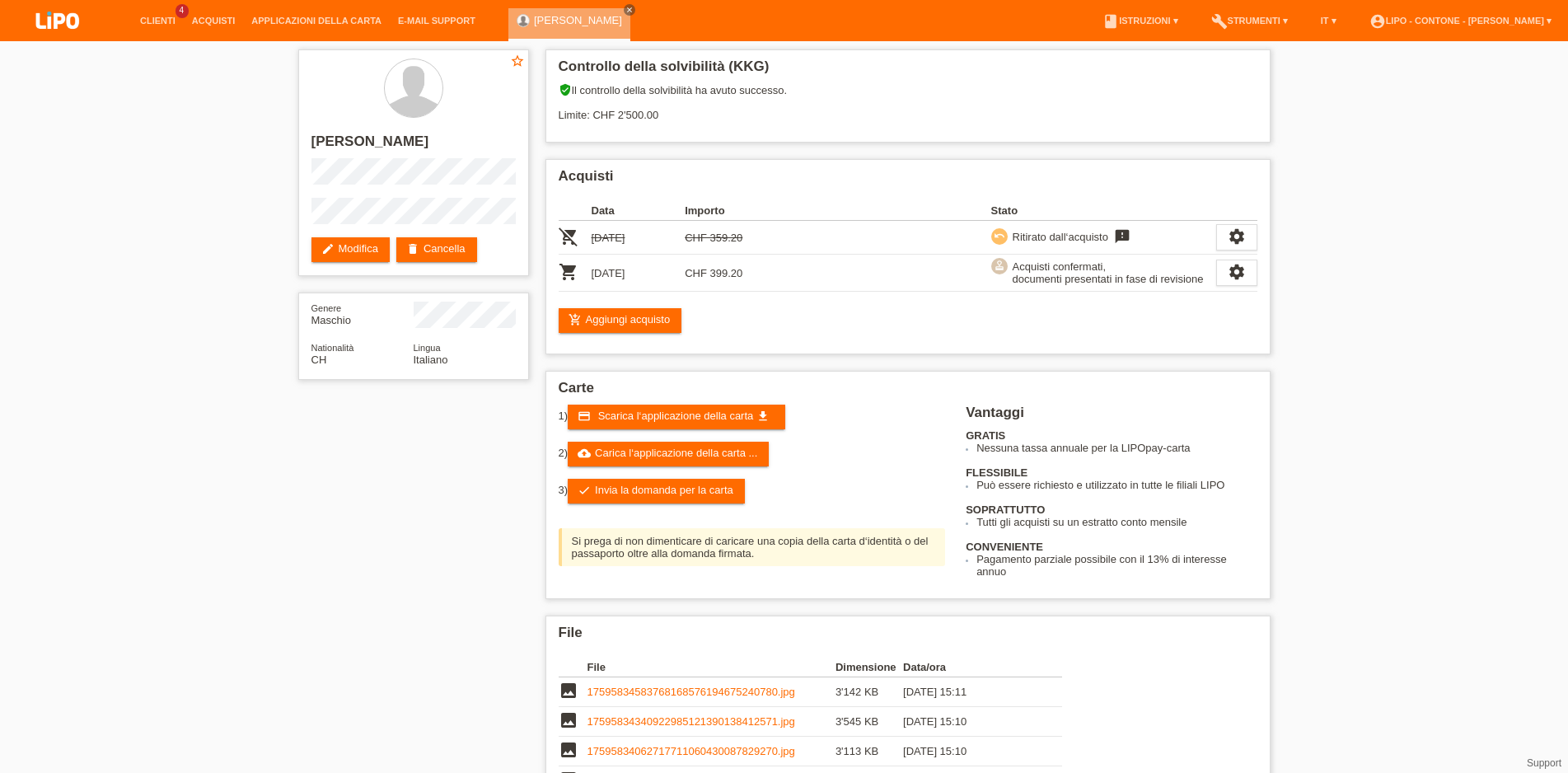
click at [698, 498] on link "check Invia la domanda per la carta" at bounding box center [656, 491] width 177 height 25
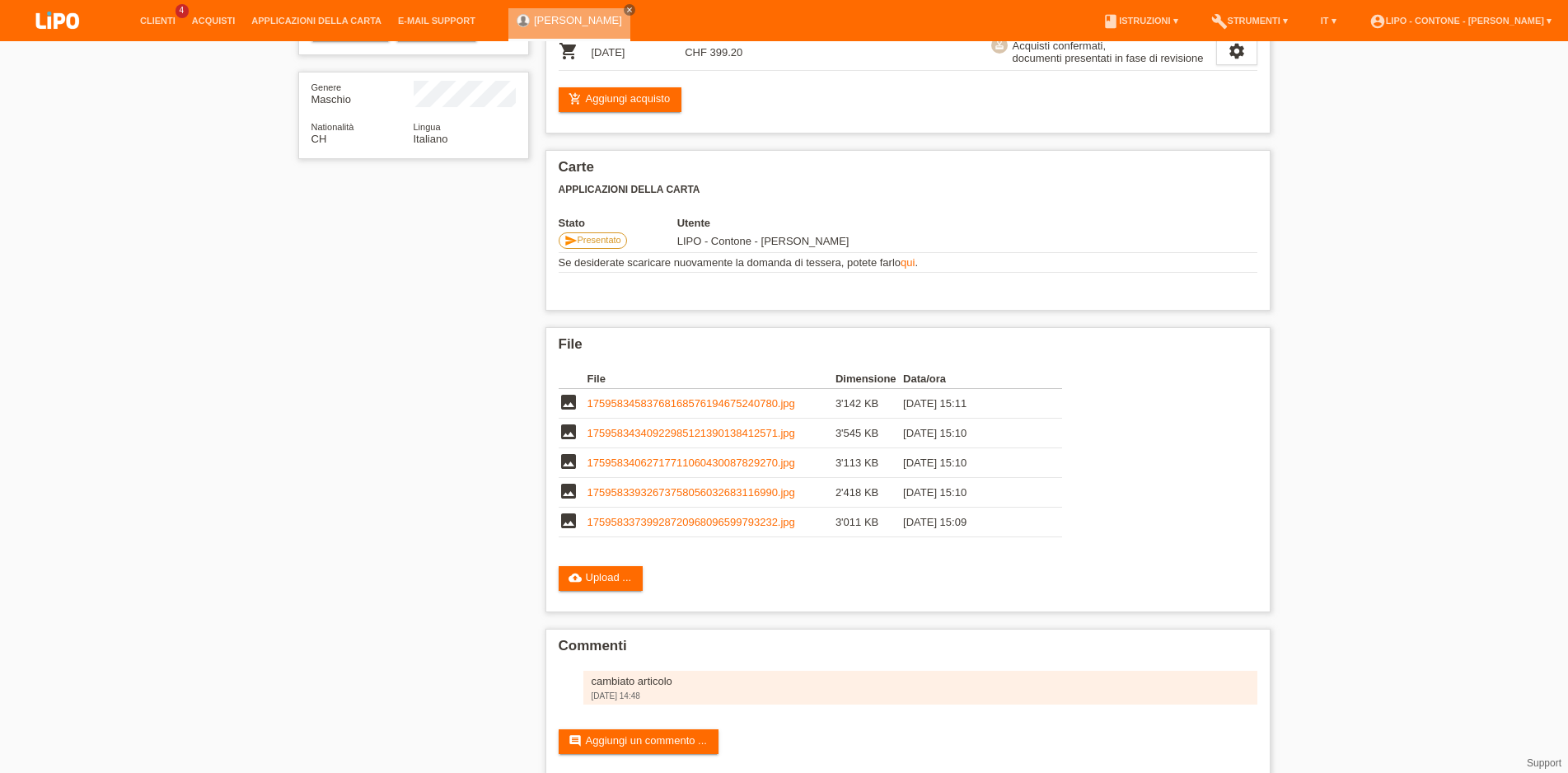
scroll to position [259, 0]
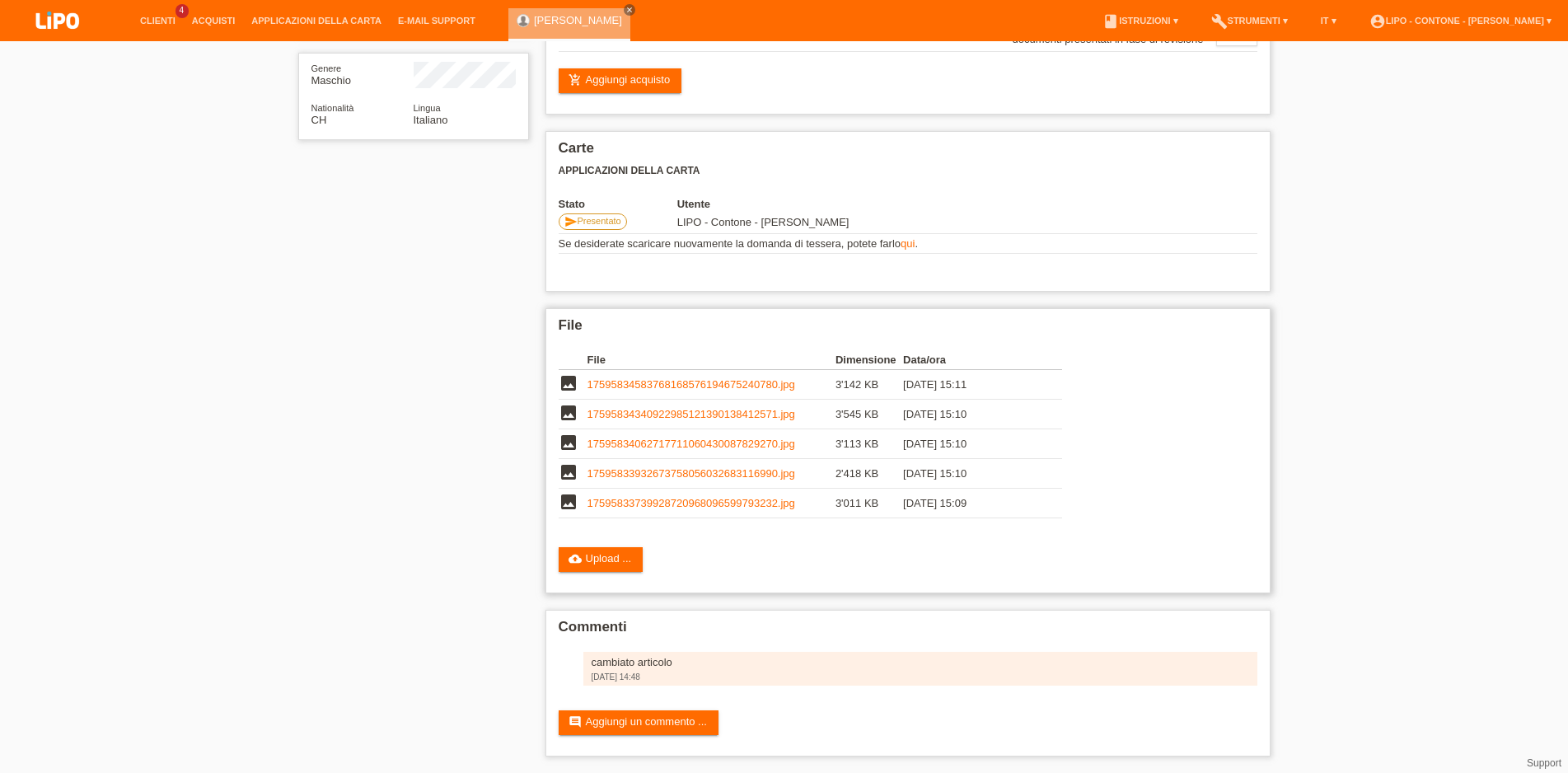
click at [682, 497] on link "17595833739928720968096599793232.jpg" at bounding box center [691, 503] width 208 height 12
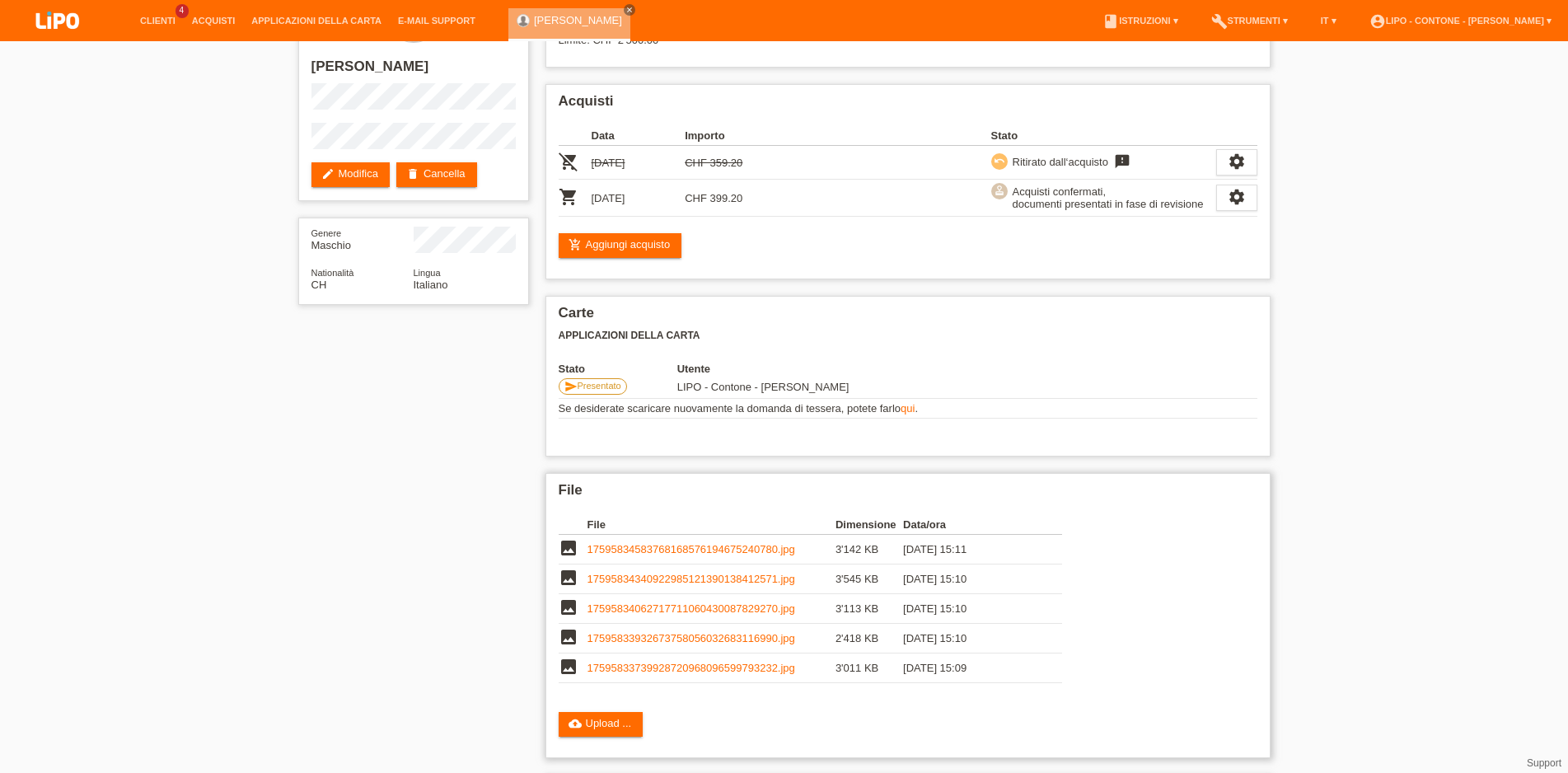
scroll to position [0, 0]
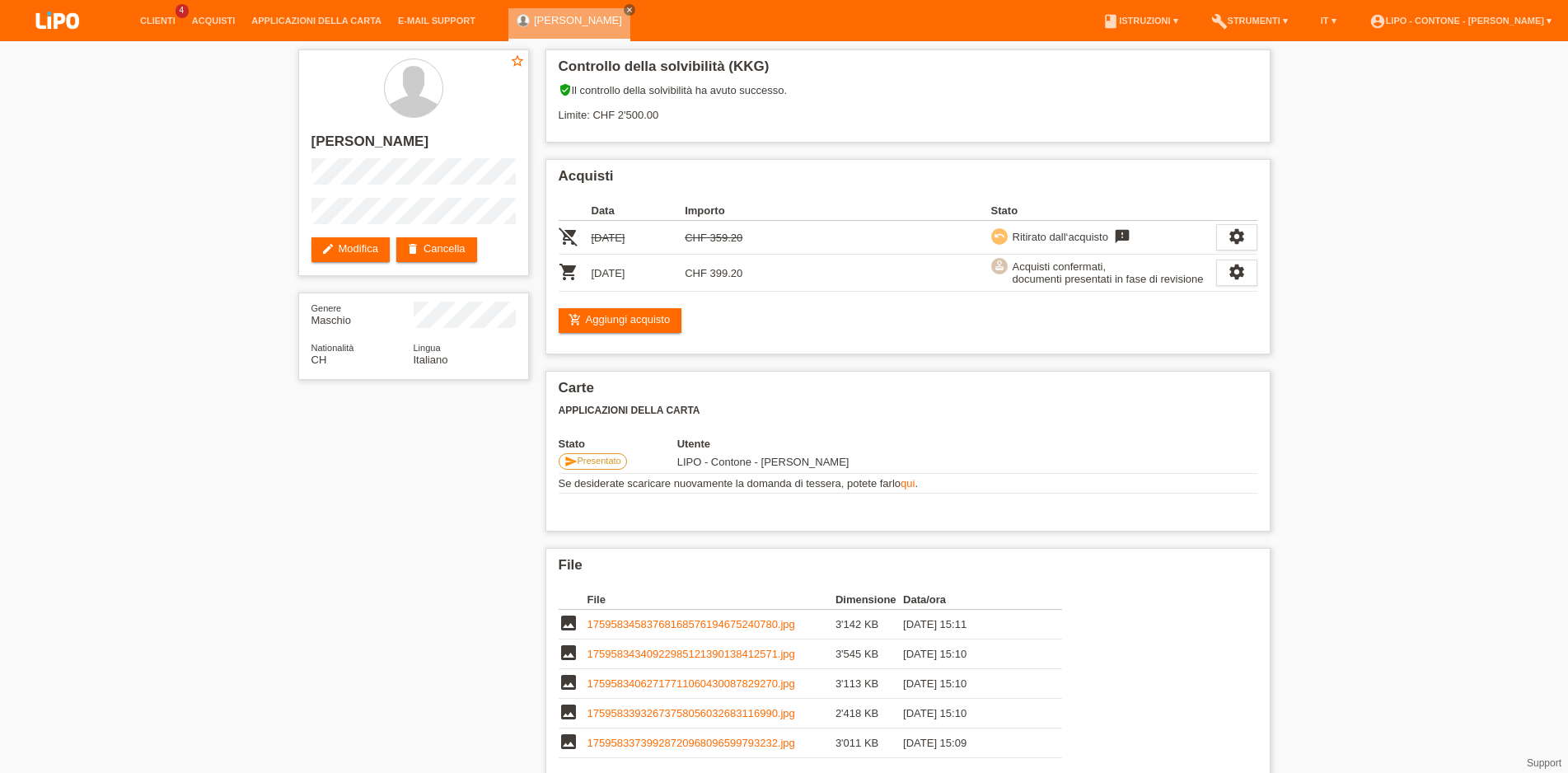
click at [155, 15] on li "Clienti 4" at bounding box center [157, 21] width 52 height 42
click at [154, 16] on li "Clienti 4" at bounding box center [157, 21] width 52 height 42
click at [155, 23] on link "Clienti" at bounding box center [157, 21] width 52 height 10
